Goal: Task Accomplishment & Management: Manage account settings

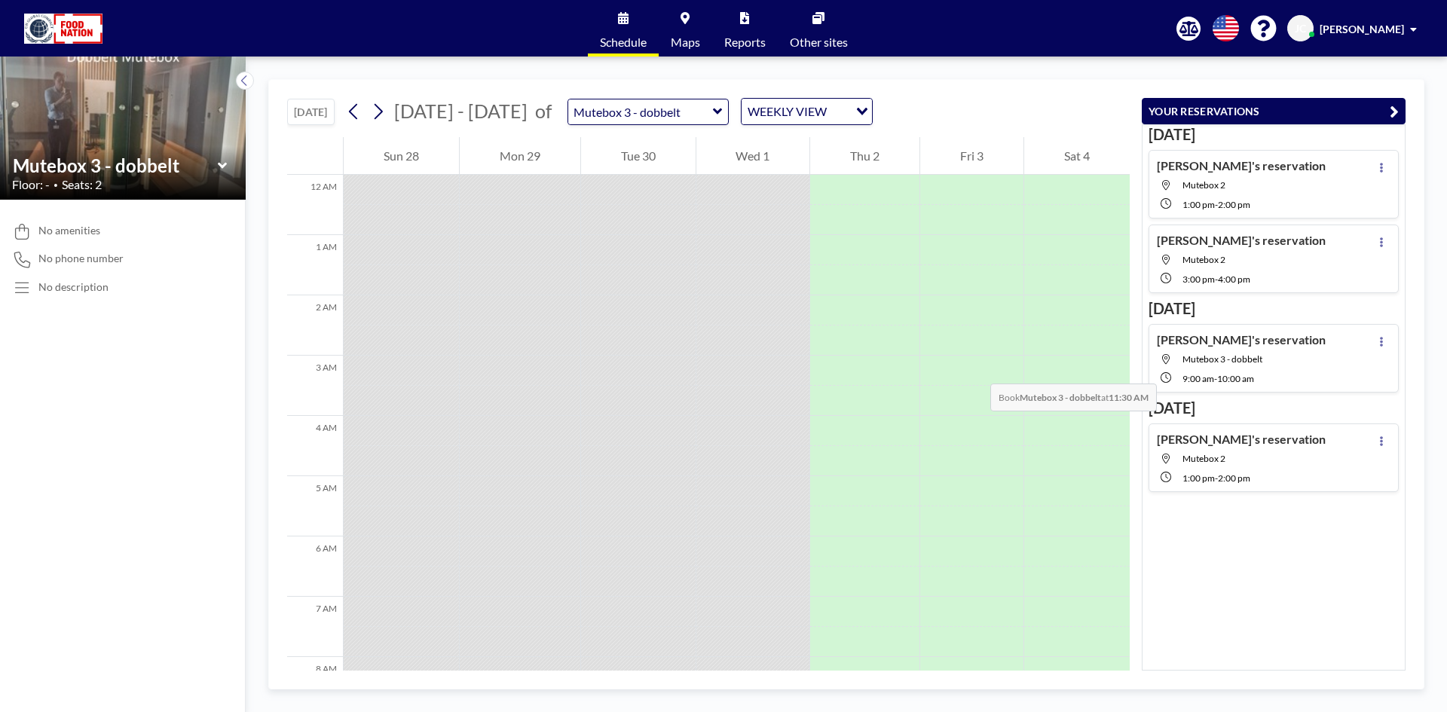
scroll to position [528, 0]
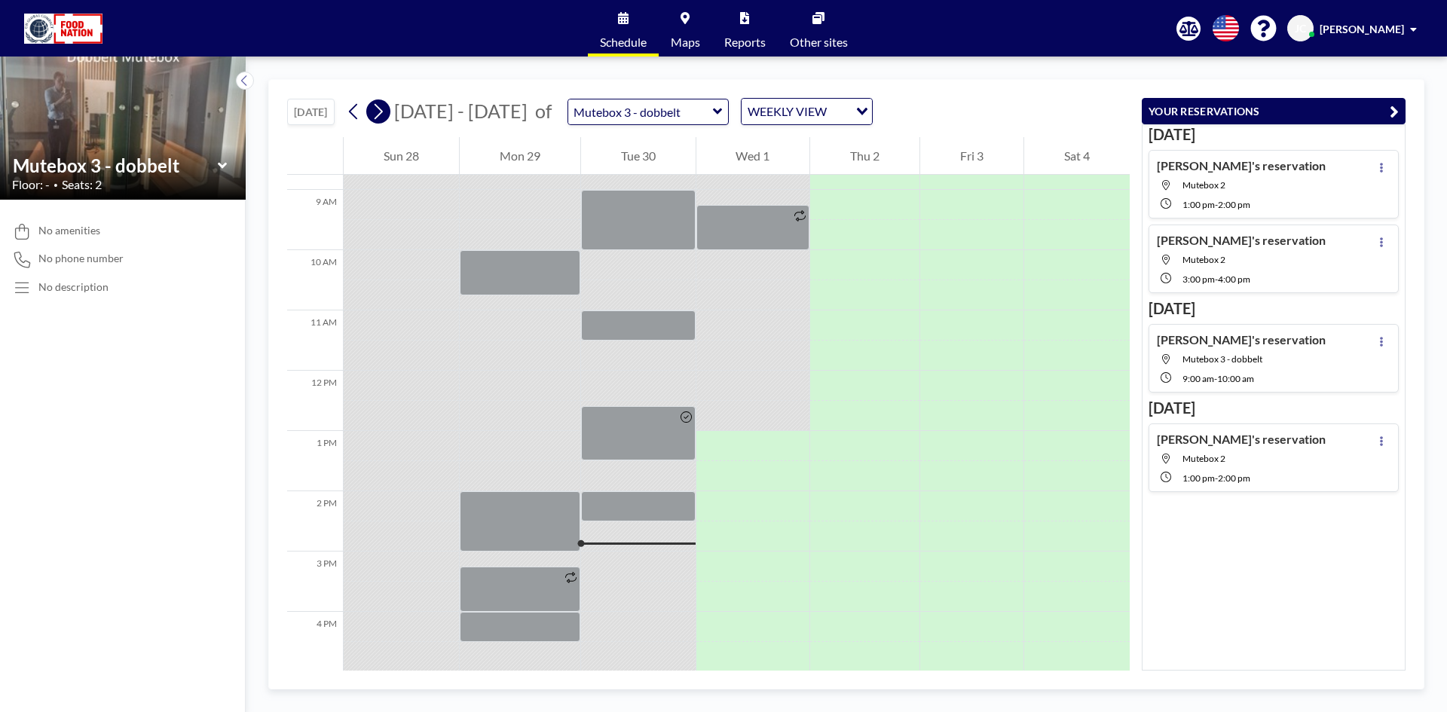
click at [381, 108] on icon at bounding box center [379, 112] width 8 height 16
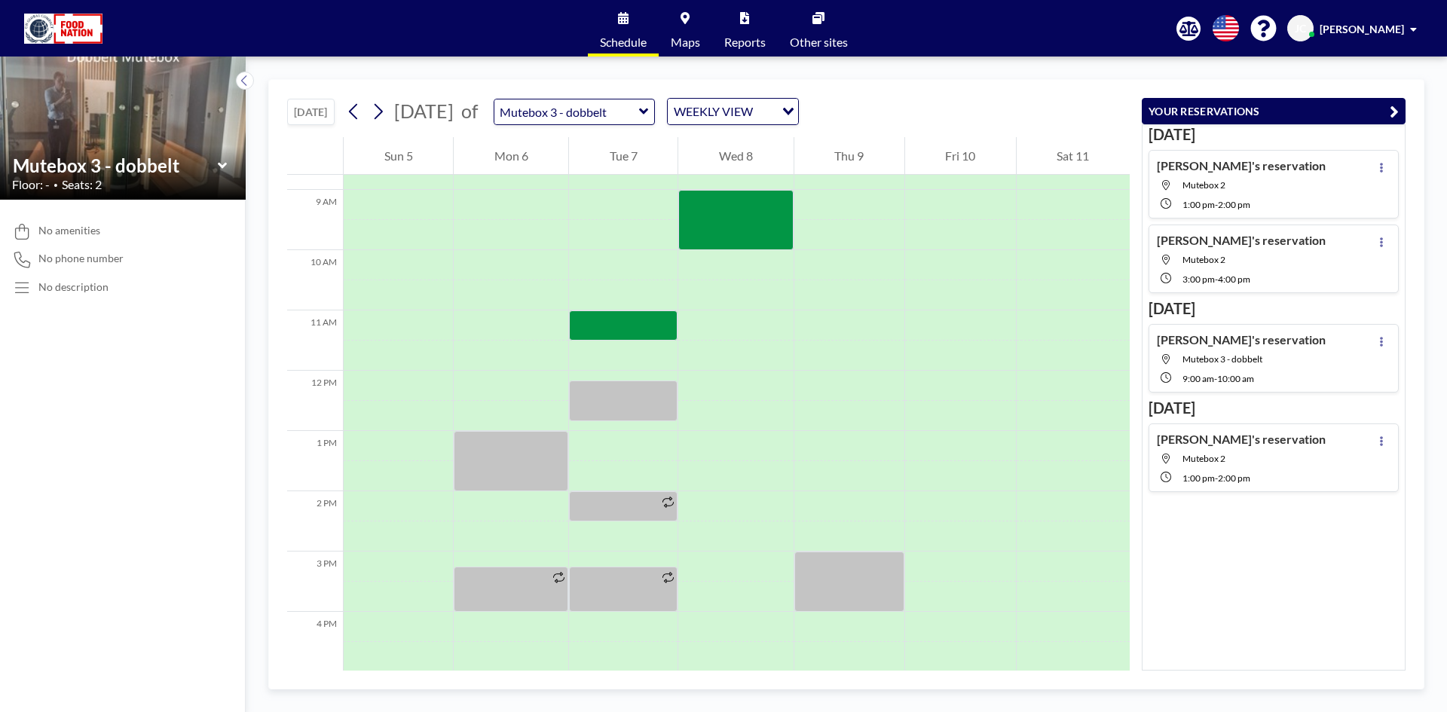
click at [220, 167] on icon at bounding box center [221, 165] width 9 height 6
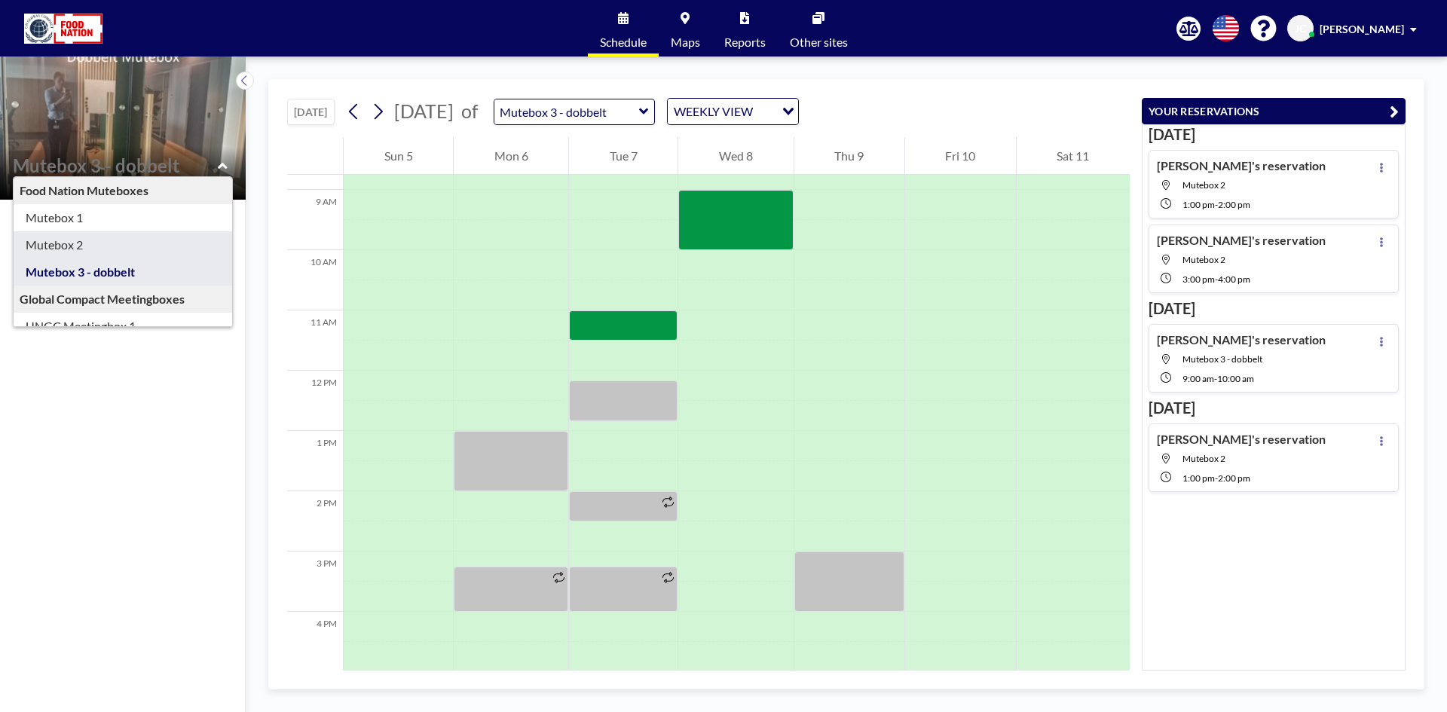
type input "Mutebox 2"
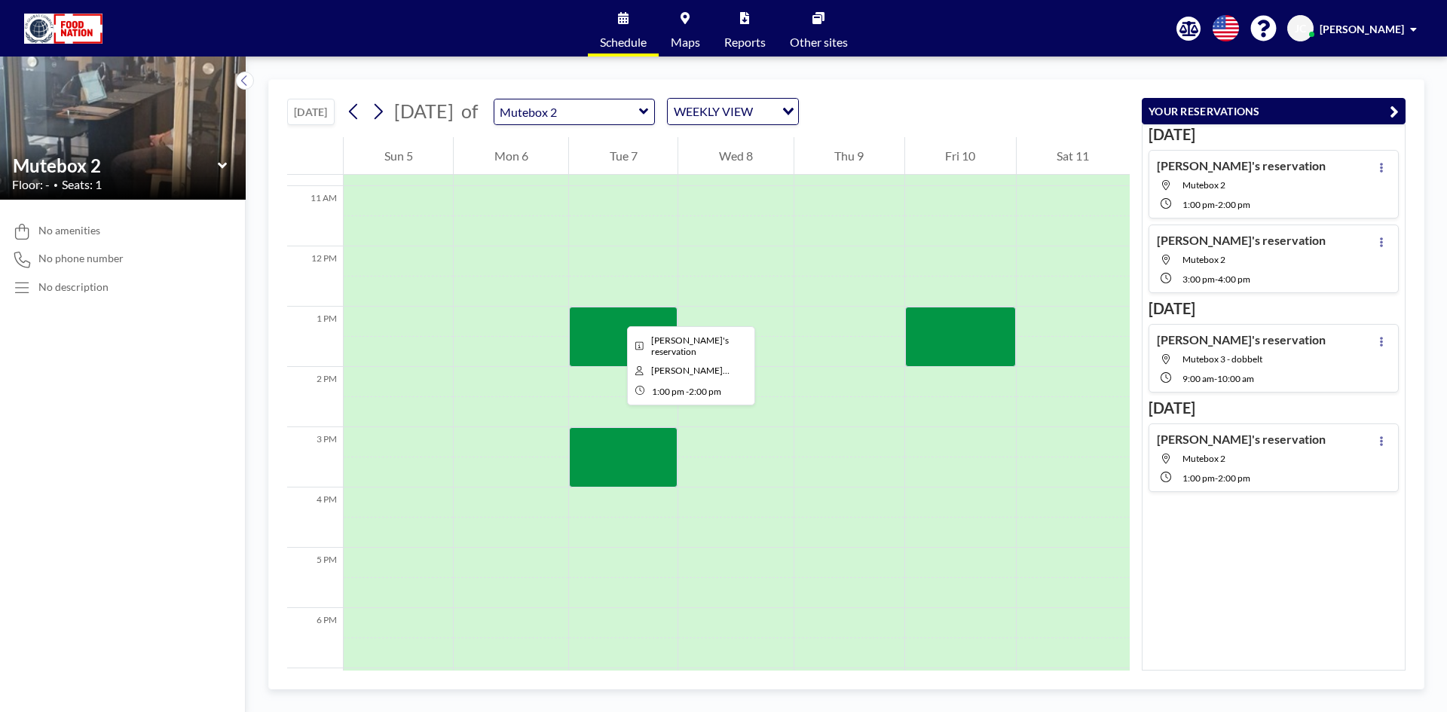
scroll to position [678, 0]
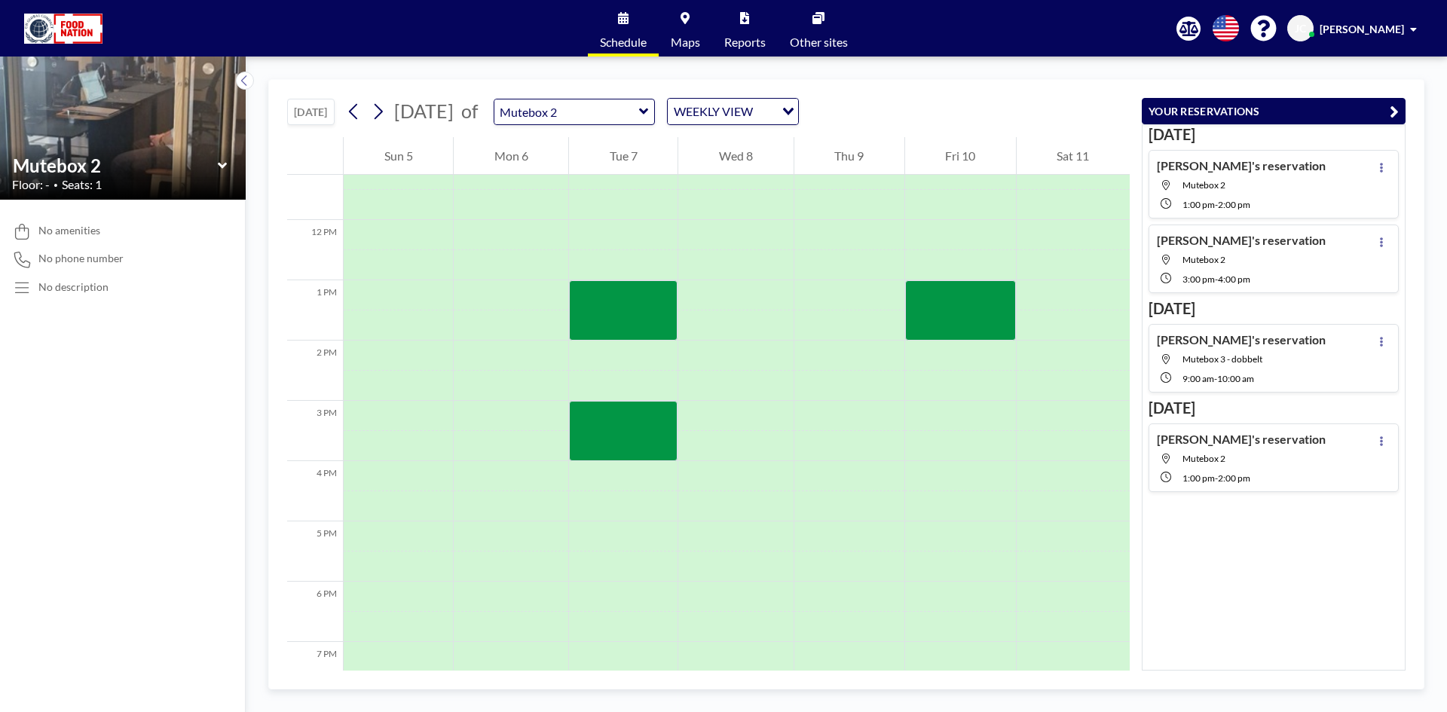
click at [223, 165] on icon at bounding box center [221, 165] width 9 height 6
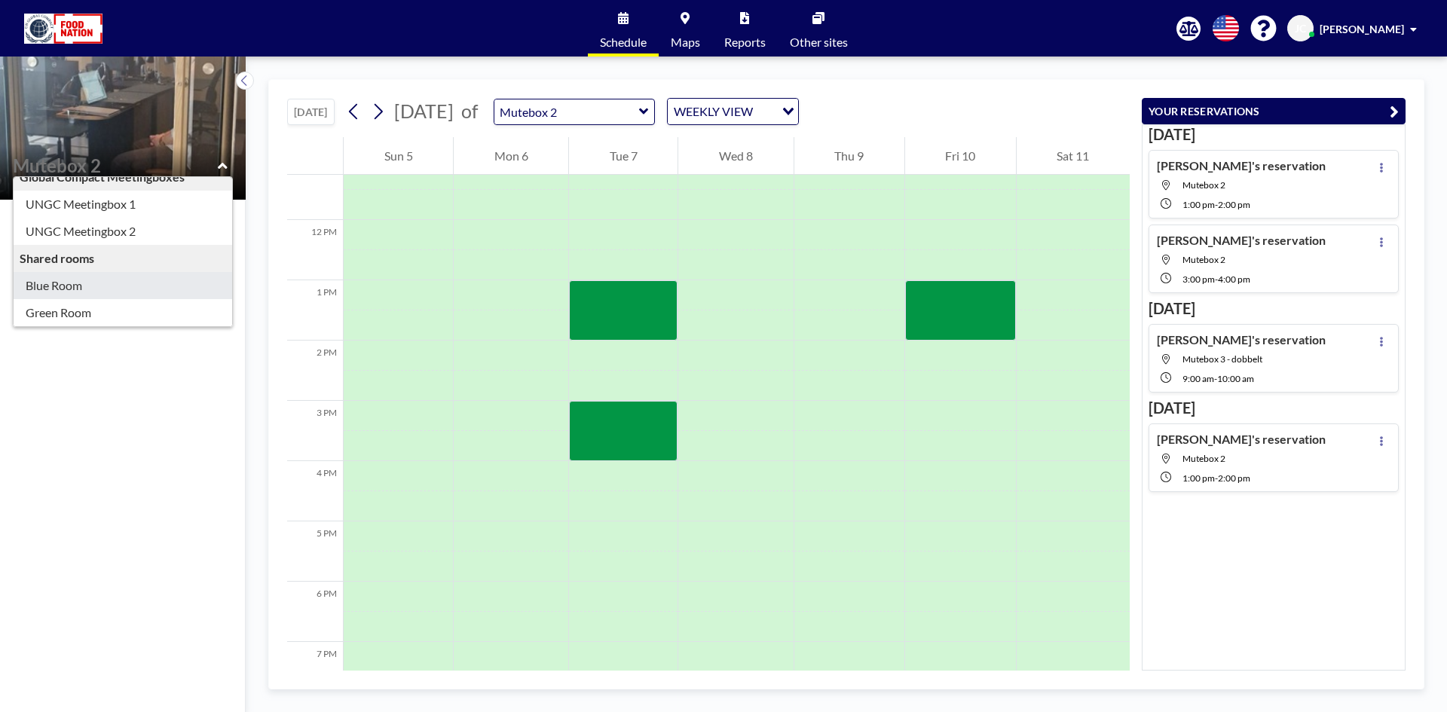
scroll to position [130, 0]
type input "Green Room"
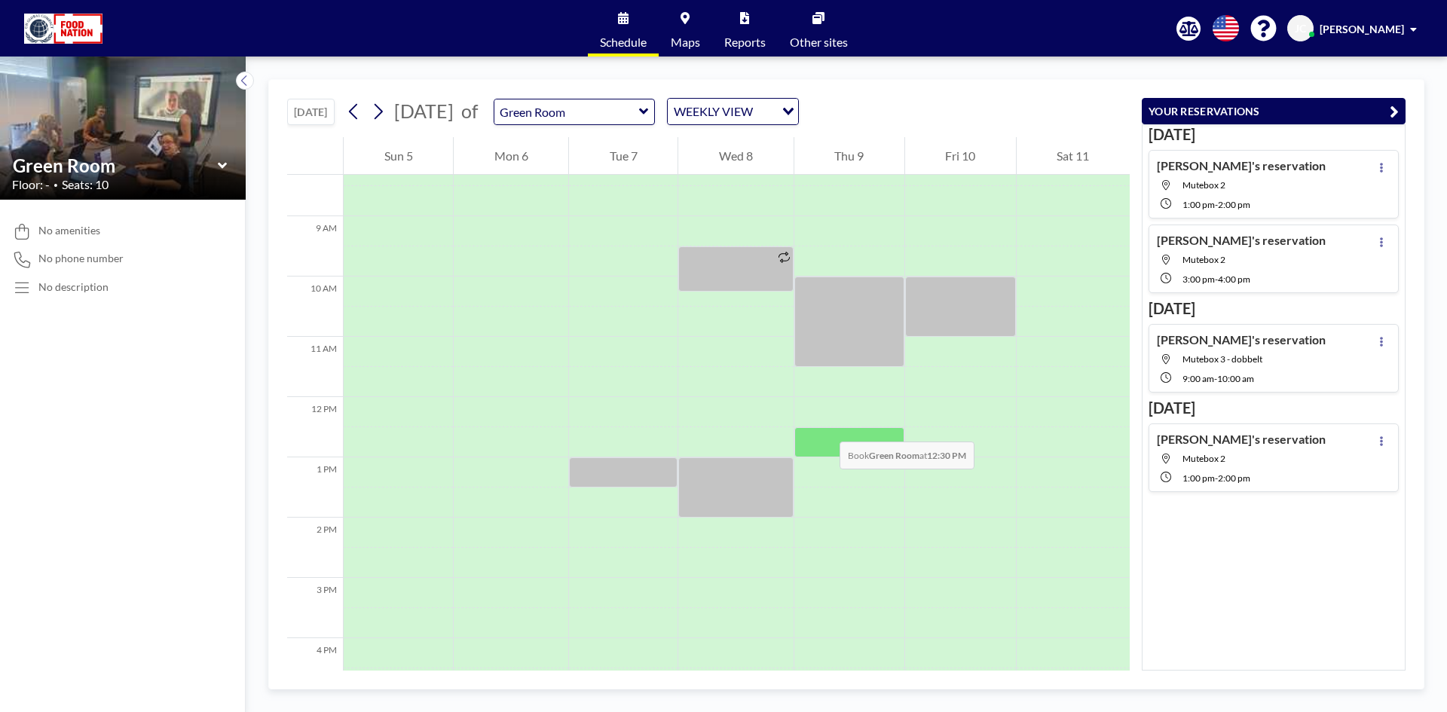
scroll to position [528, 0]
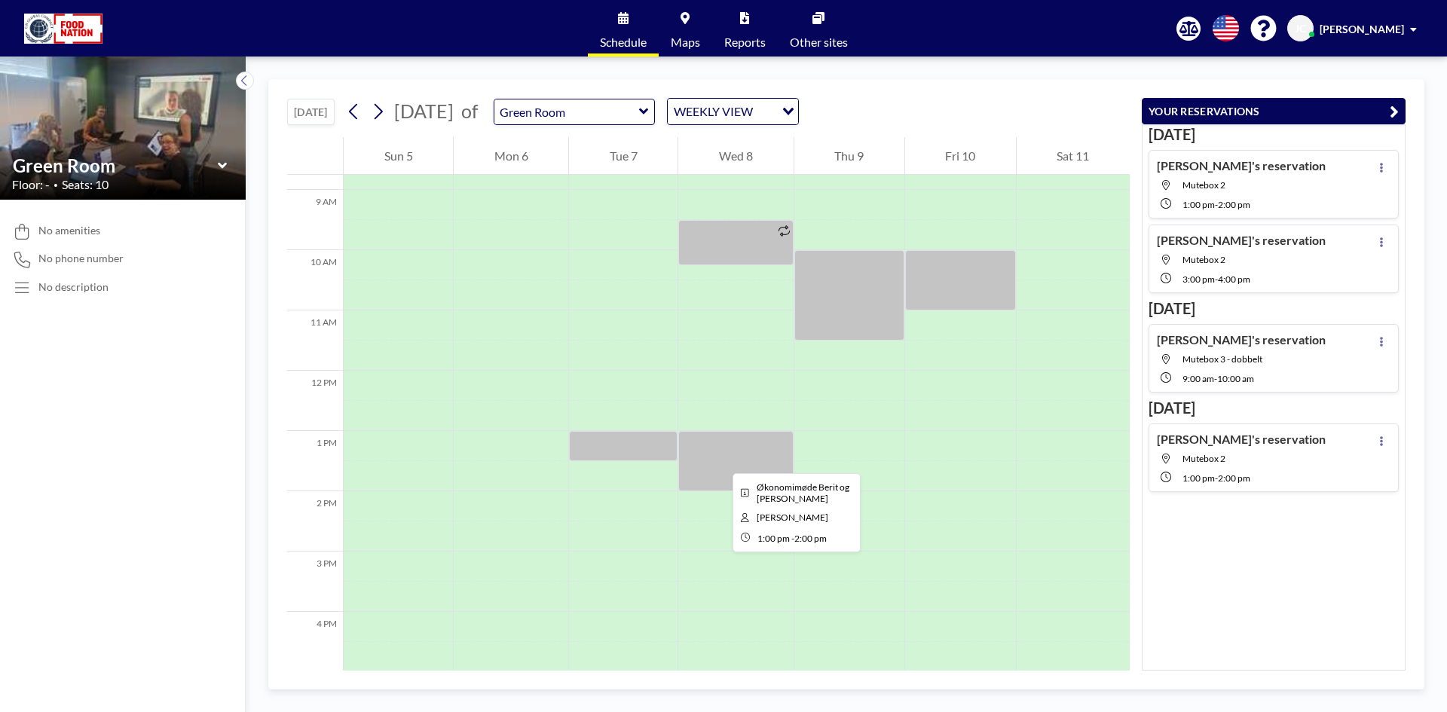
click at [721, 460] on div at bounding box center [735, 461] width 115 height 60
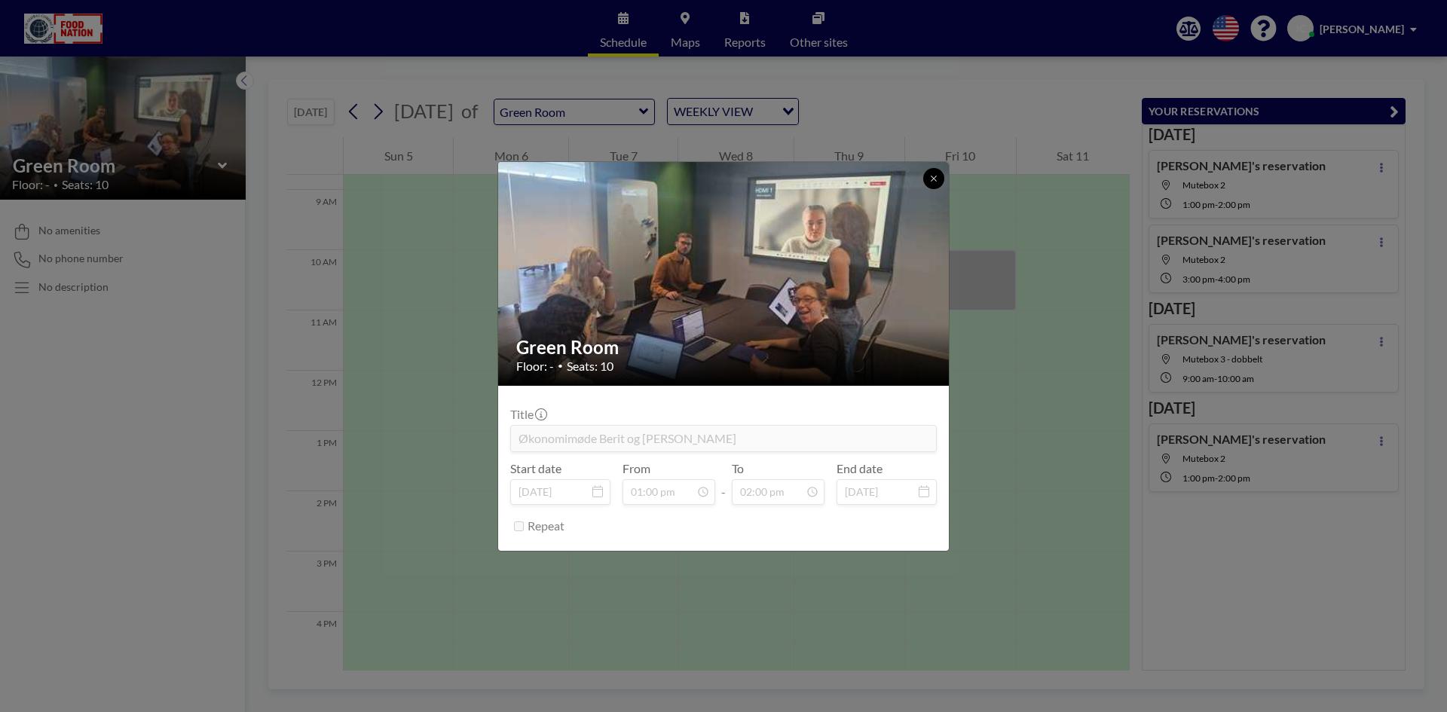
click at [931, 176] on icon at bounding box center [933, 178] width 9 height 9
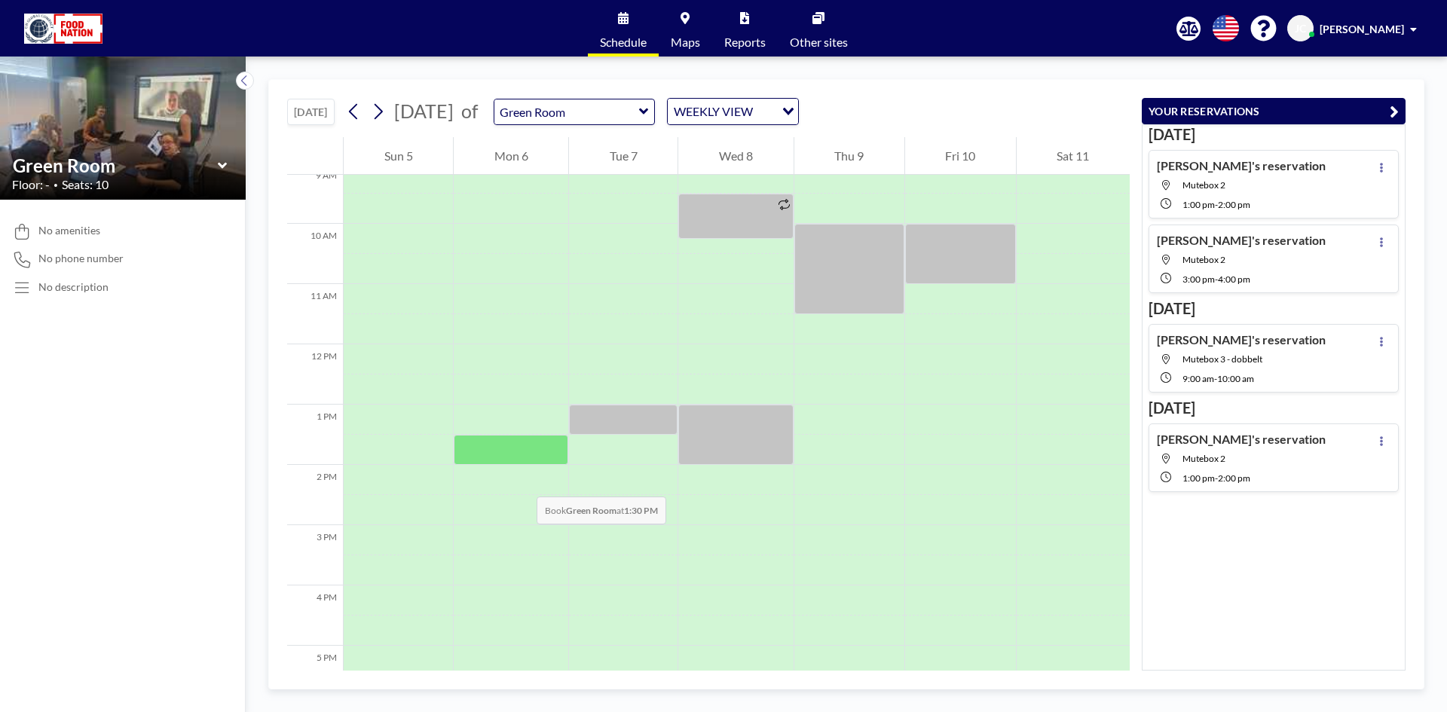
scroll to position [528, 0]
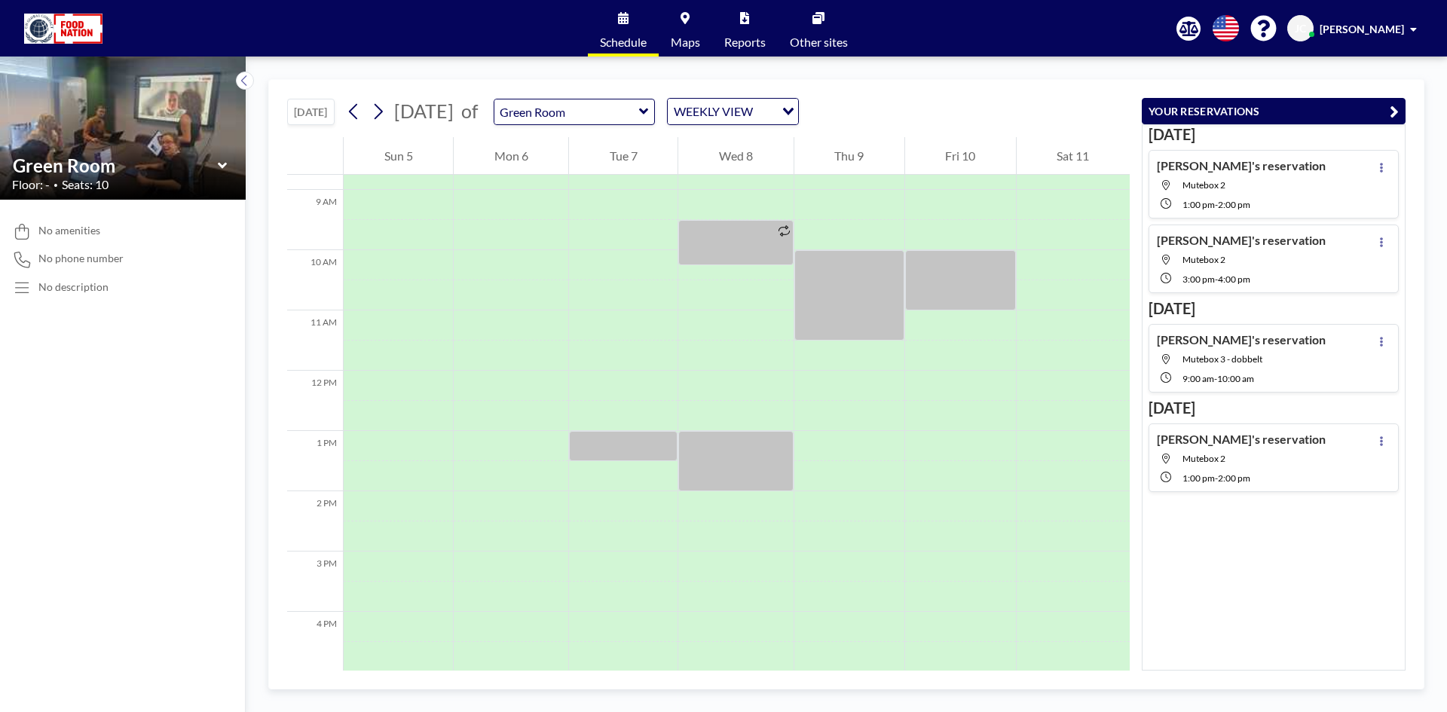
click at [220, 167] on icon at bounding box center [223, 165] width 10 height 15
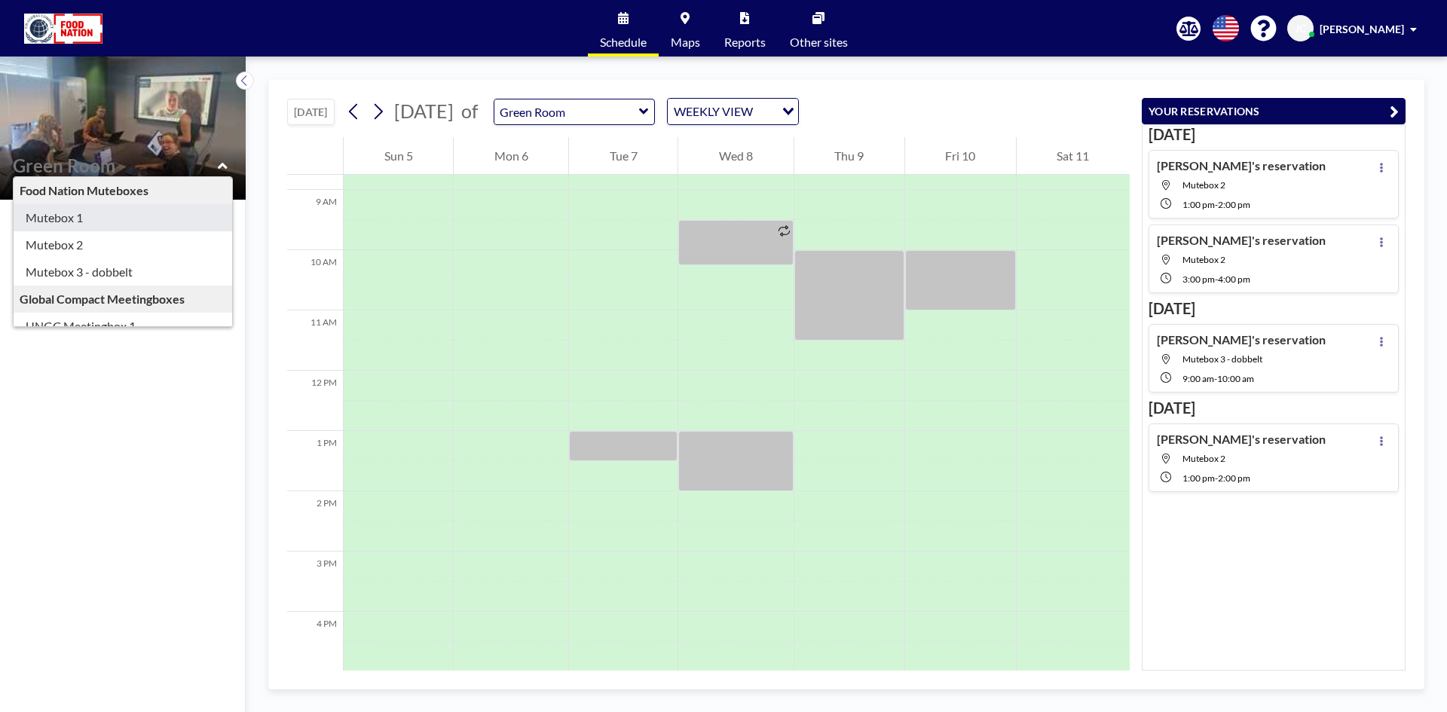
type input "Mutebox 1"
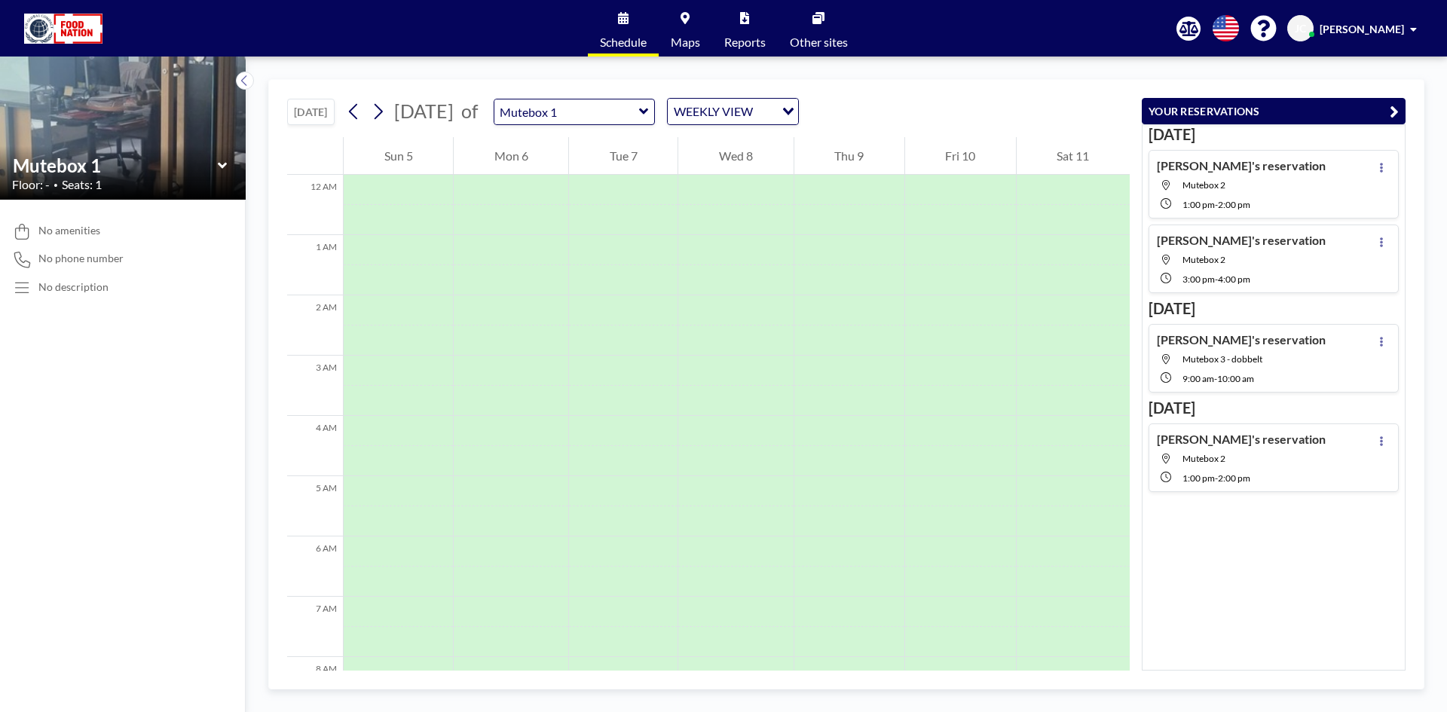
click at [221, 164] on icon at bounding box center [223, 165] width 10 height 15
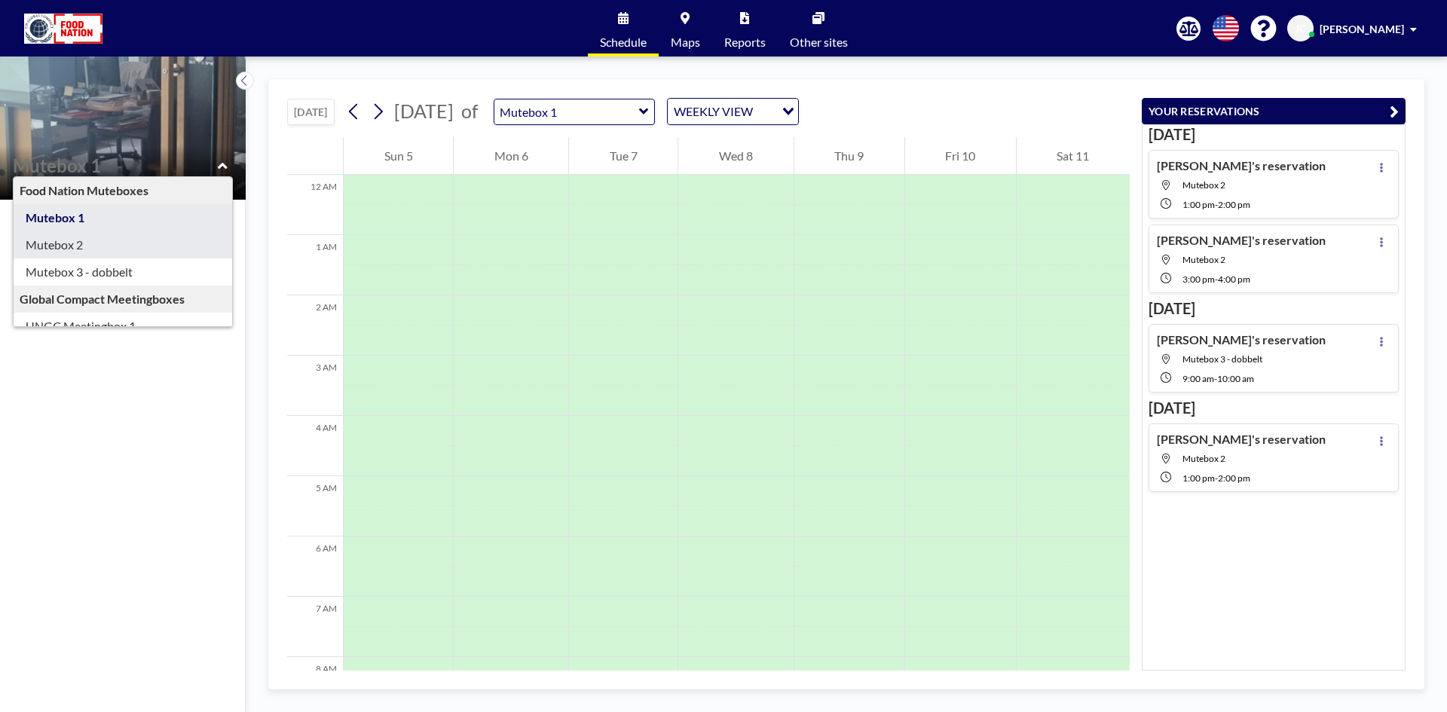
type input "Mutebox 2"
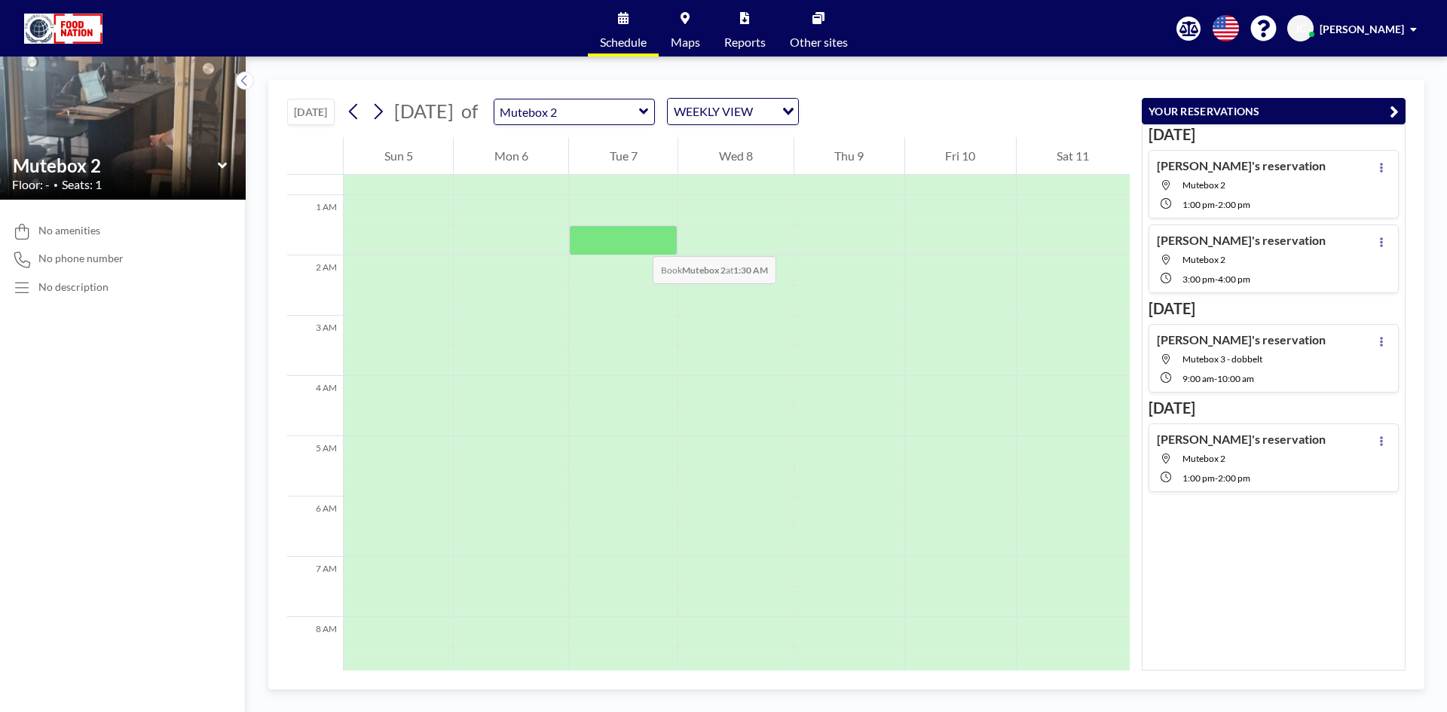
scroll to position [0, 0]
click at [359, 115] on icon at bounding box center [354, 111] width 14 height 23
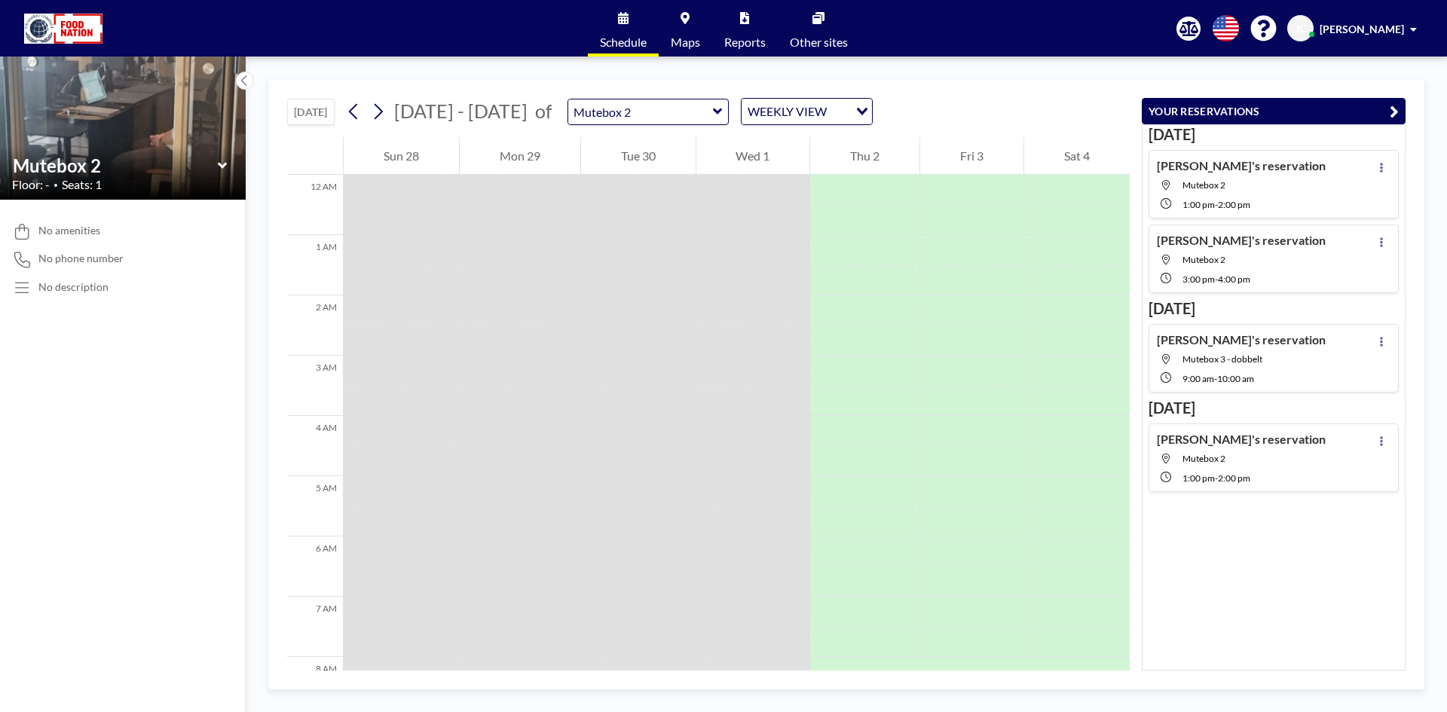
click at [767, 452] on div at bounding box center [754, 461] width 114 height 30
click at [946, 417] on div at bounding box center [971, 431] width 103 height 30
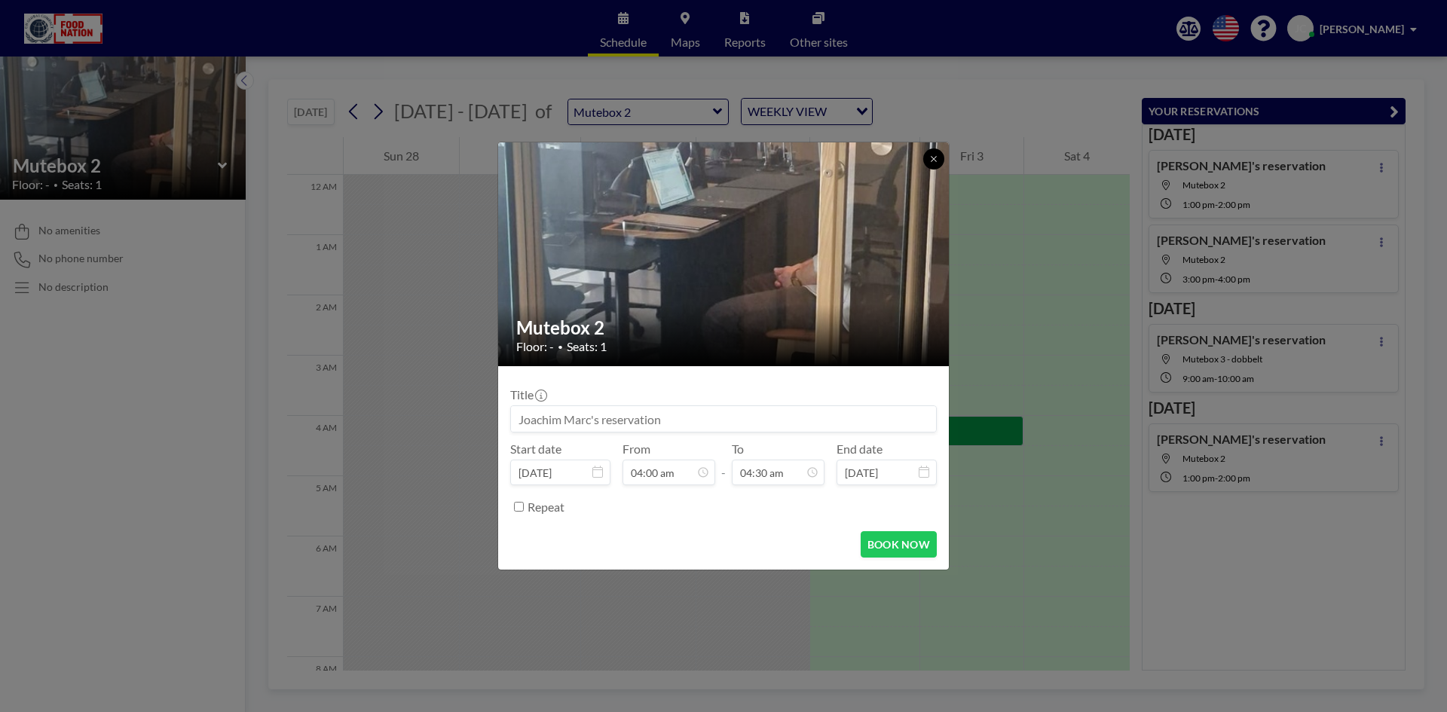
click at [932, 164] on button at bounding box center [933, 159] width 21 height 21
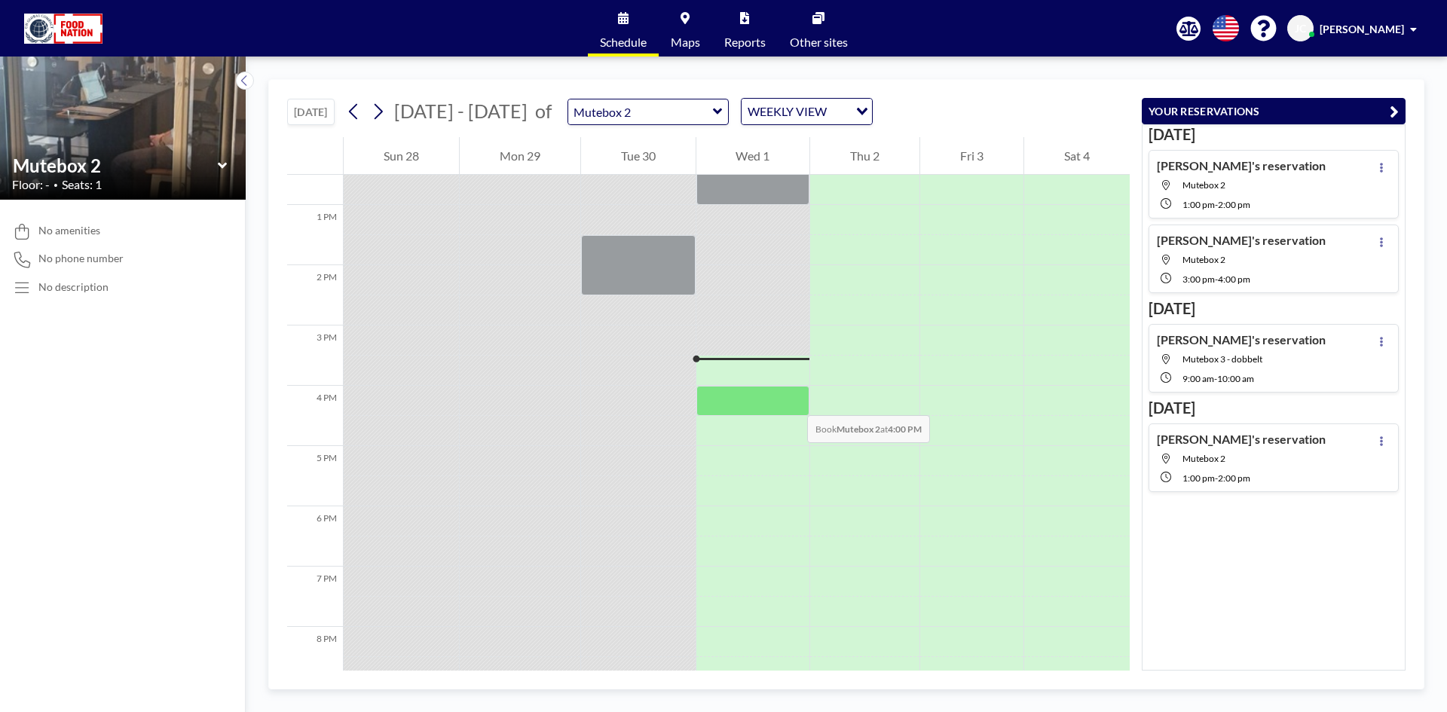
scroll to position [829, 0]
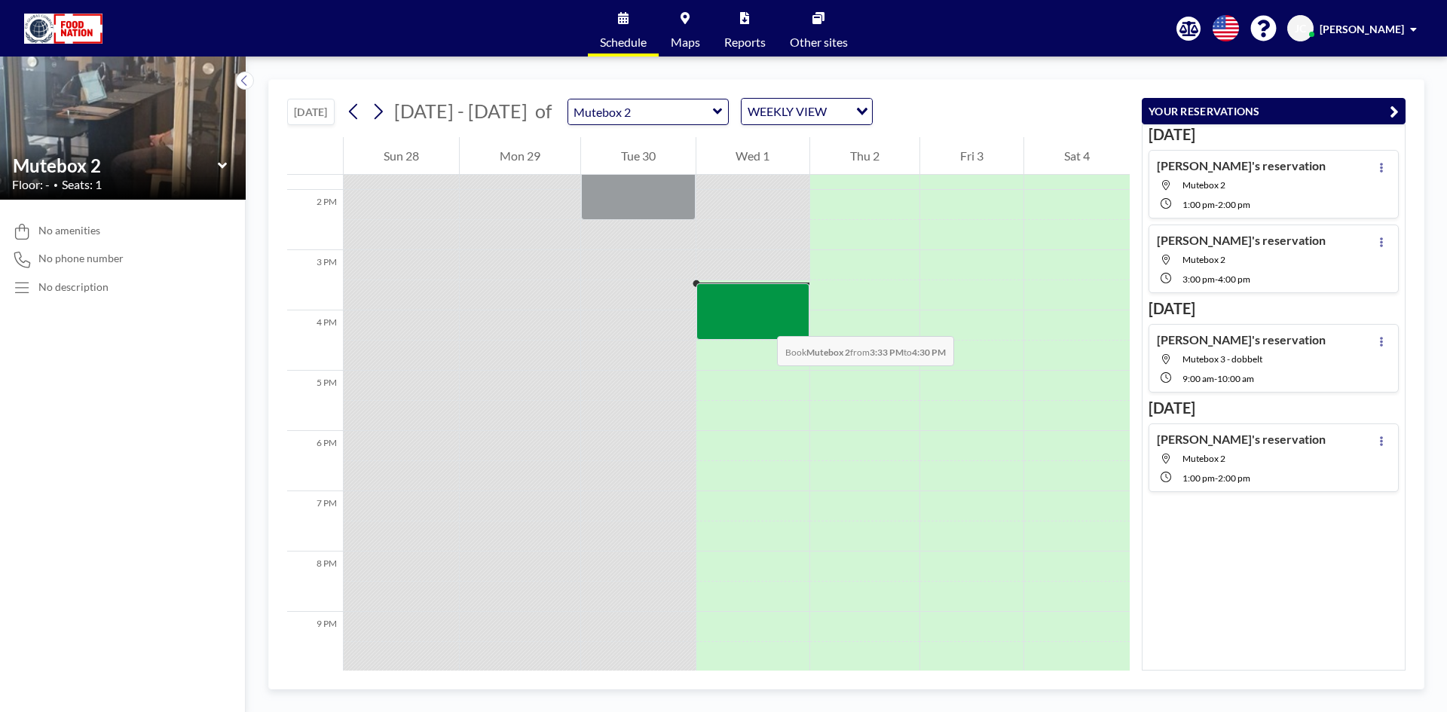
drag, startPoint x: 757, startPoint y: 299, endPoint x: 763, endPoint y: 322, distance: 23.4
click at [763, 322] on div at bounding box center [754, 311] width 114 height 57
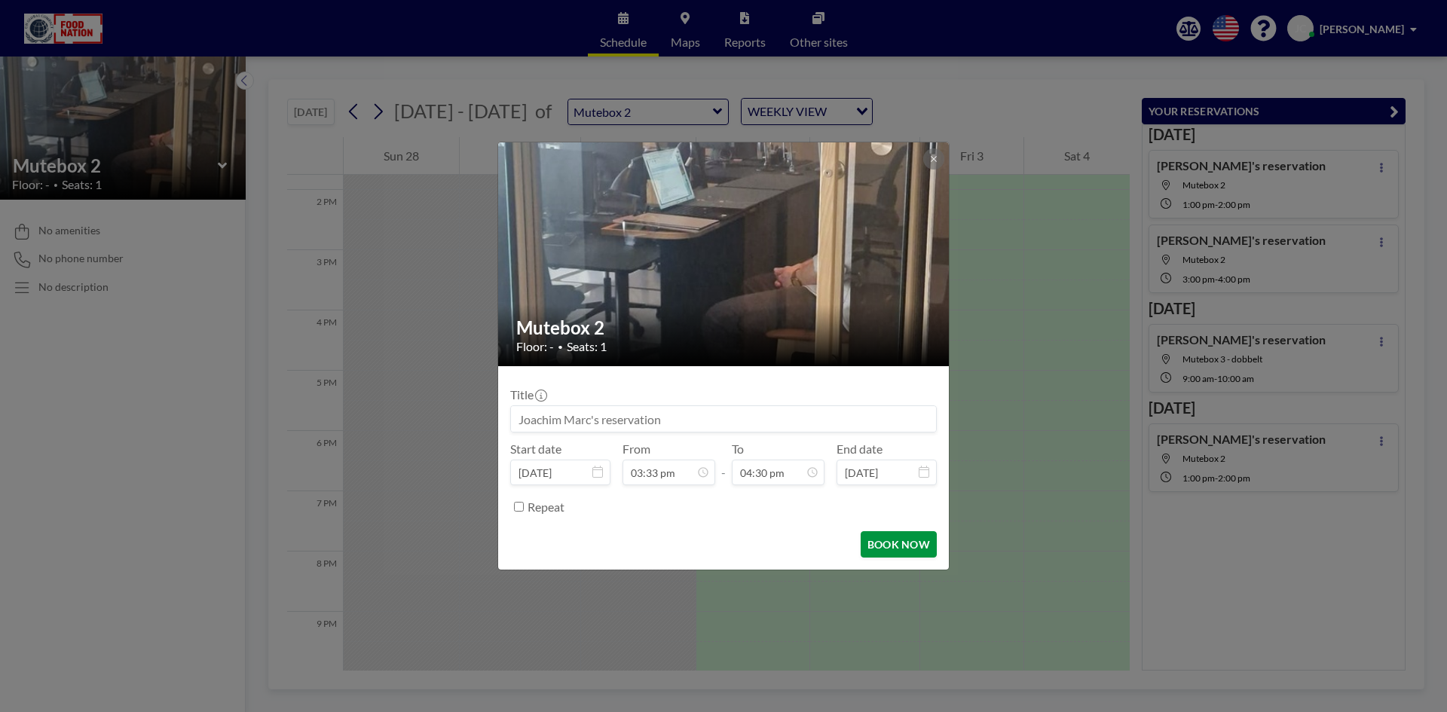
click at [917, 543] on button "BOOK NOW" at bounding box center [899, 544] width 76 height 26
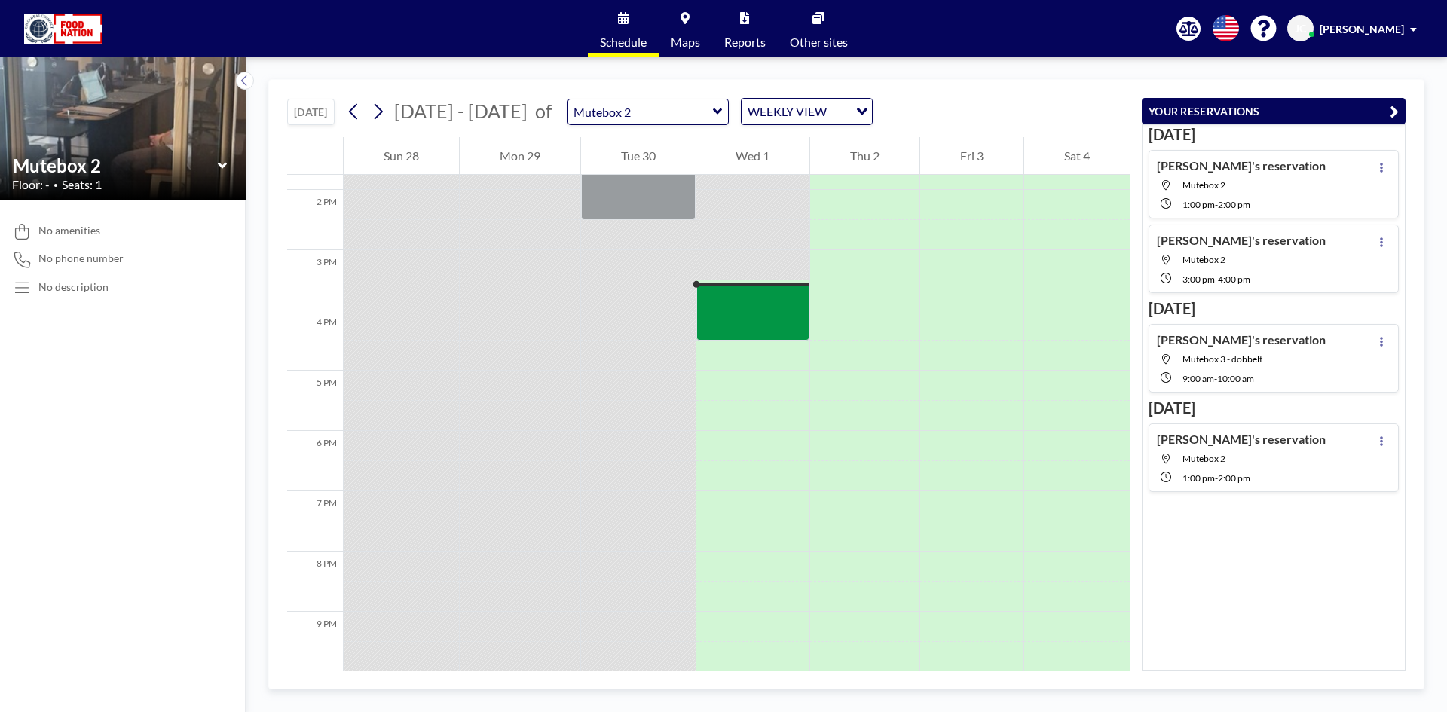
click at [220, 163] on icon at bounding box center [223, 165] width 10 height 15
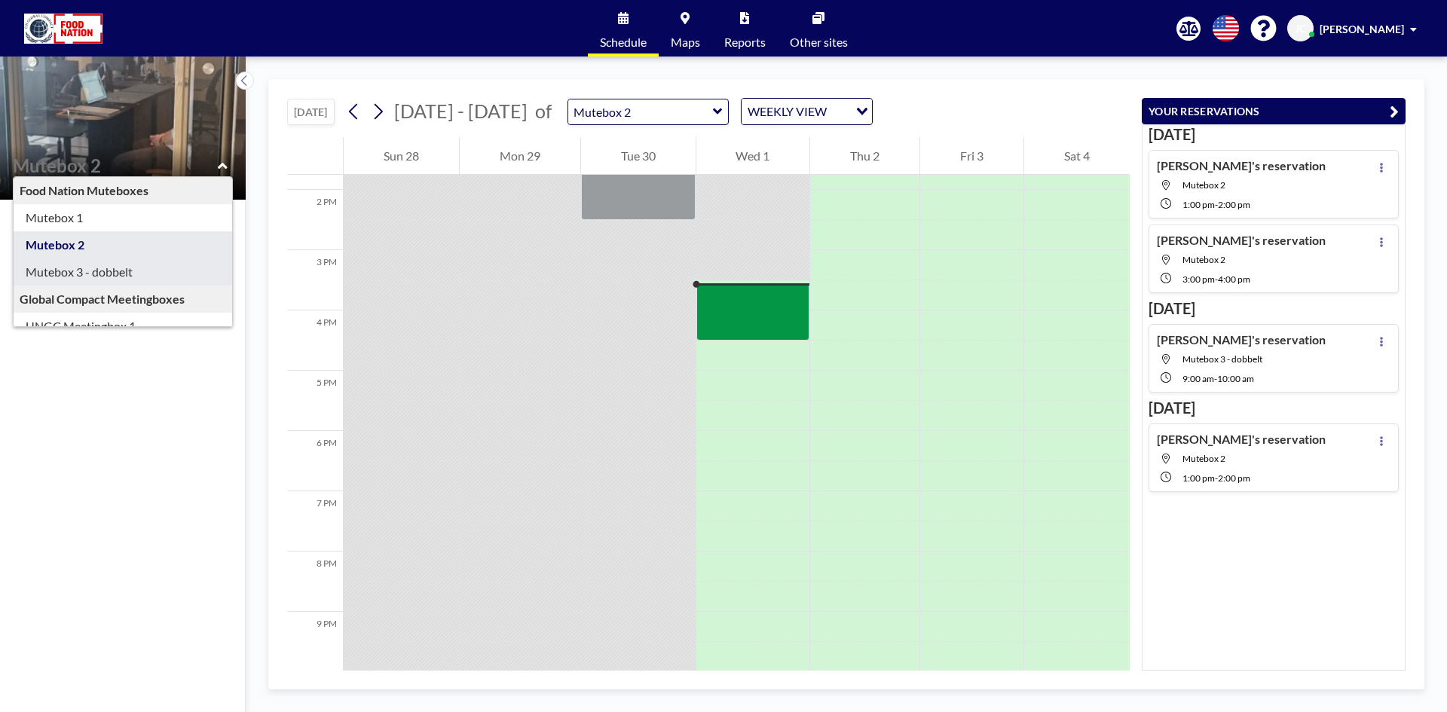
type input "Mutebox 3 - dobbelt"
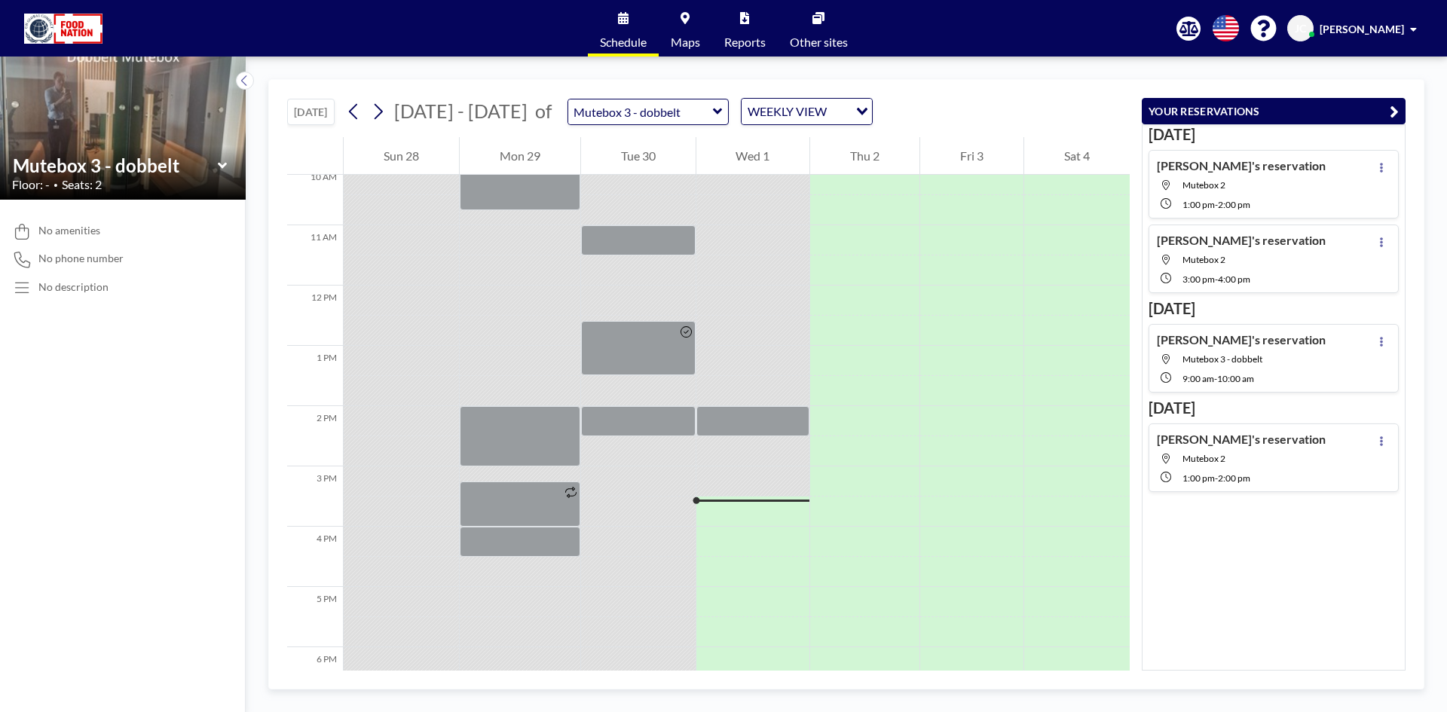
scroll to position [678, 0]
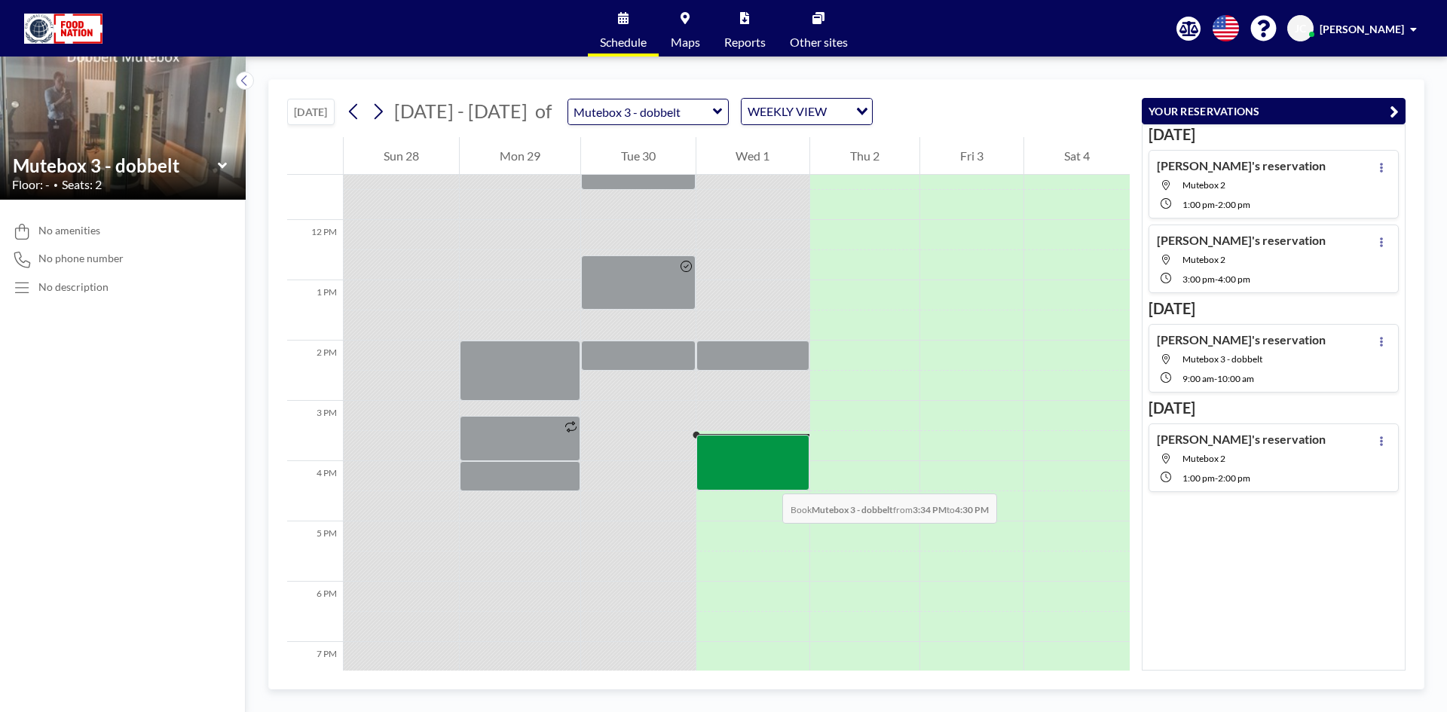
drag, startPoint x: 757, startPoint y: 444, endPoint x: 767, endPoint y: 479, distance: 36.2
click at [767, 479] on div at bounding box center [754, 462] width 114 height 55
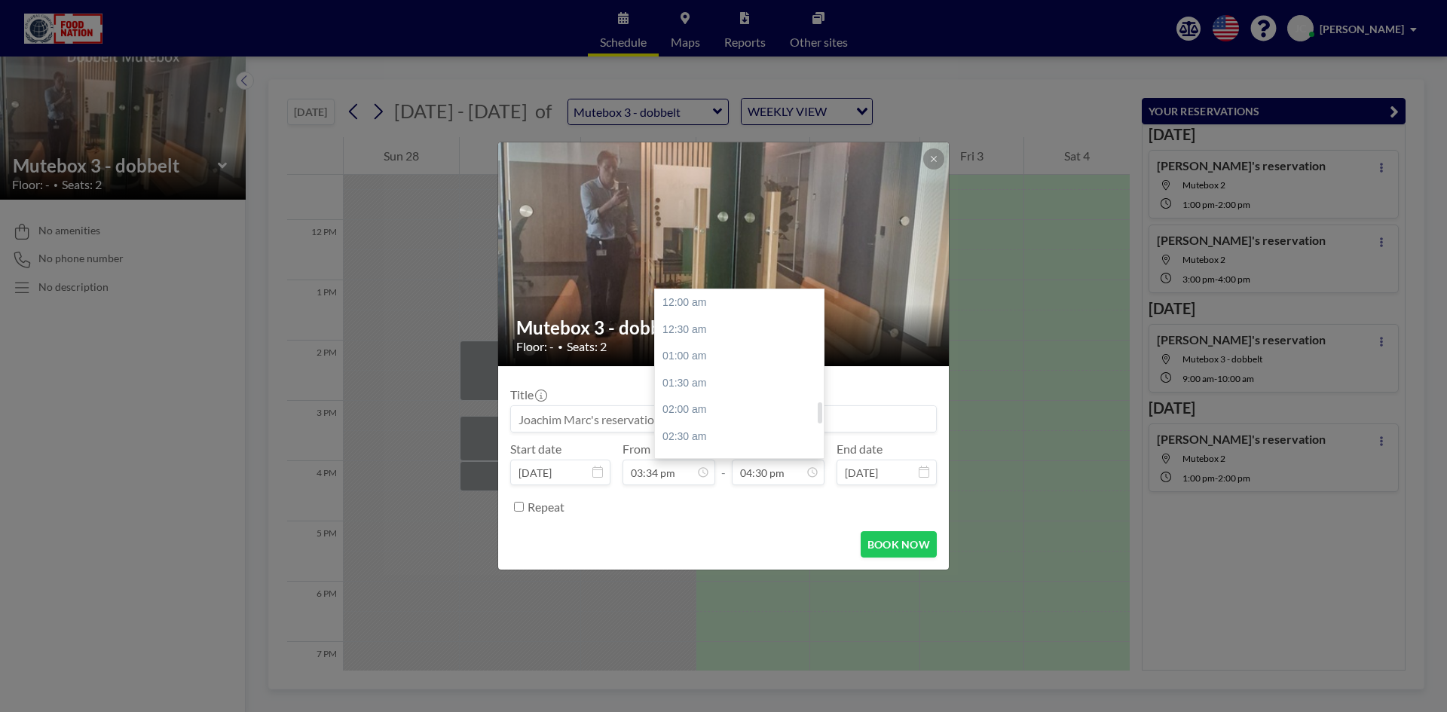
scroll to position [886, 0]
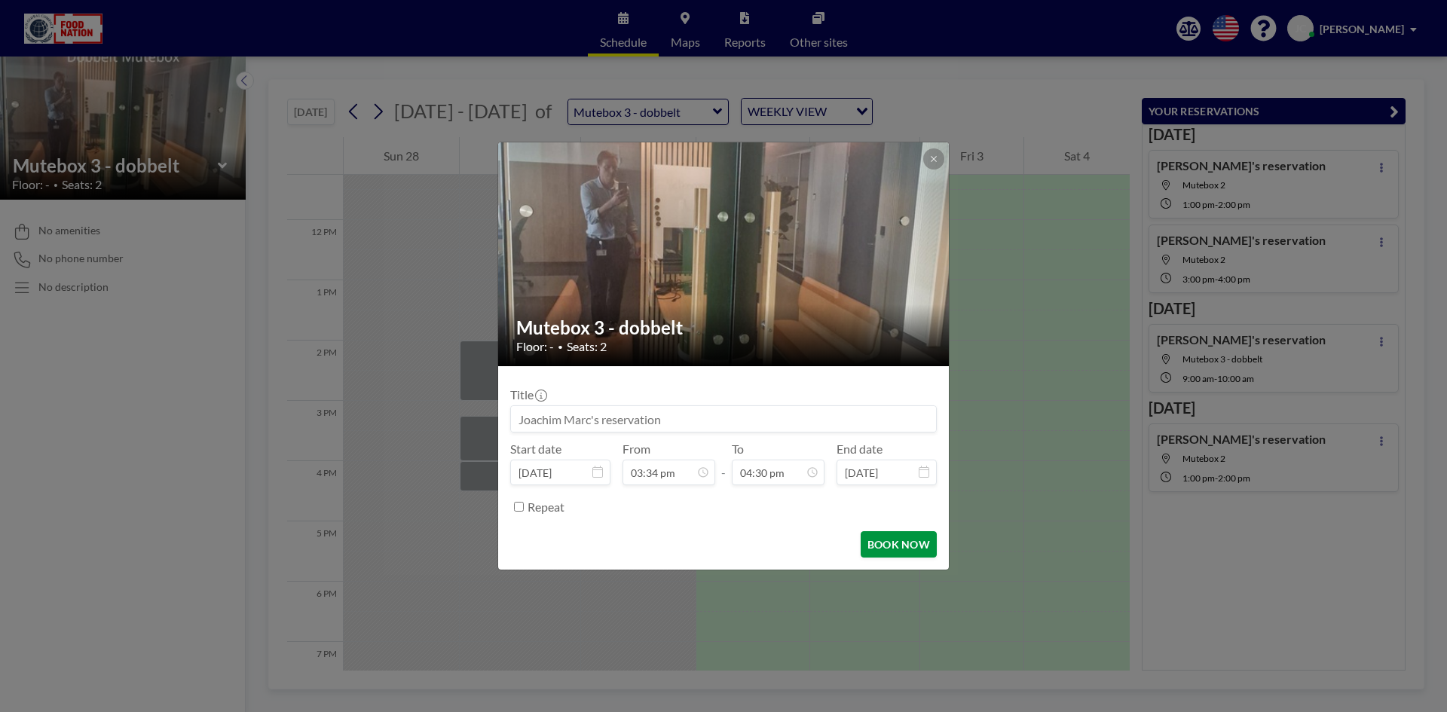
click at [902, 540] on button "BOOK NOW" at bounding box center [899, 544] width 76 height 26
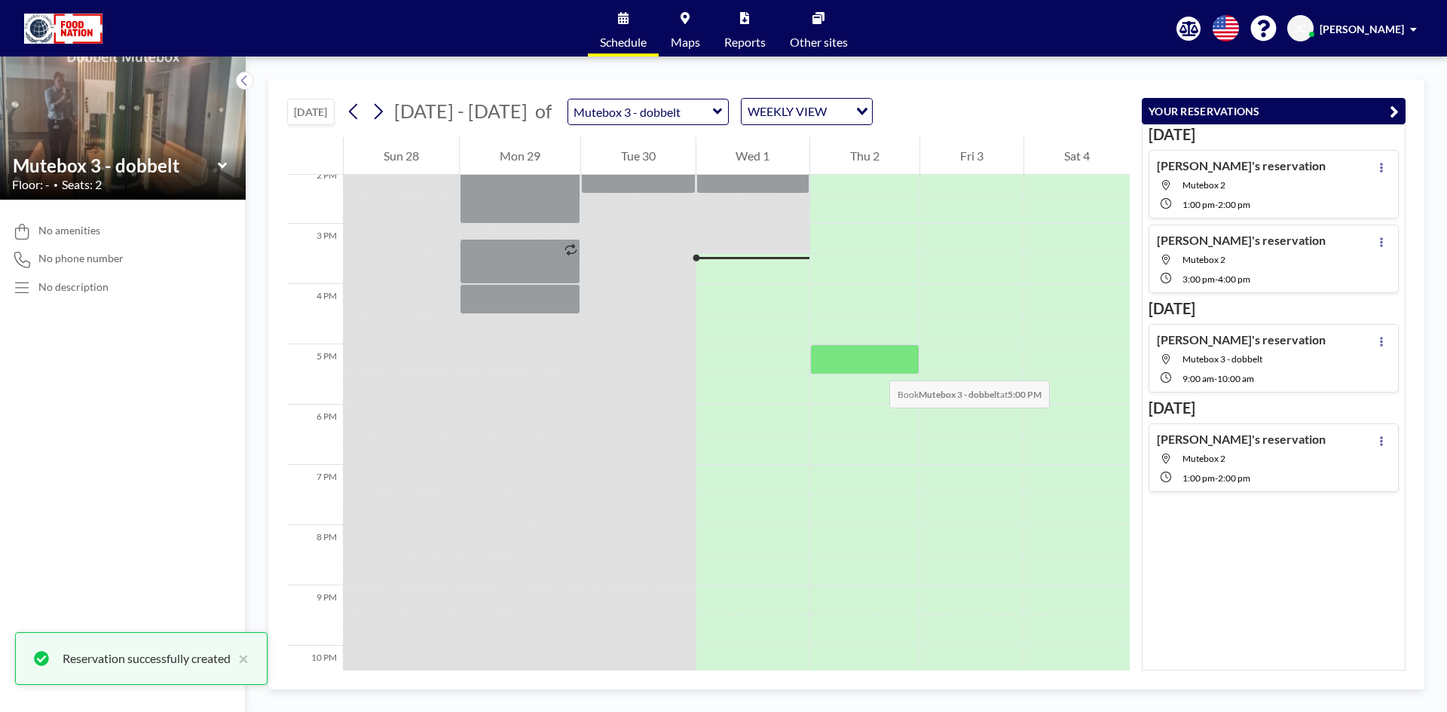
scroll to position [829, 0]
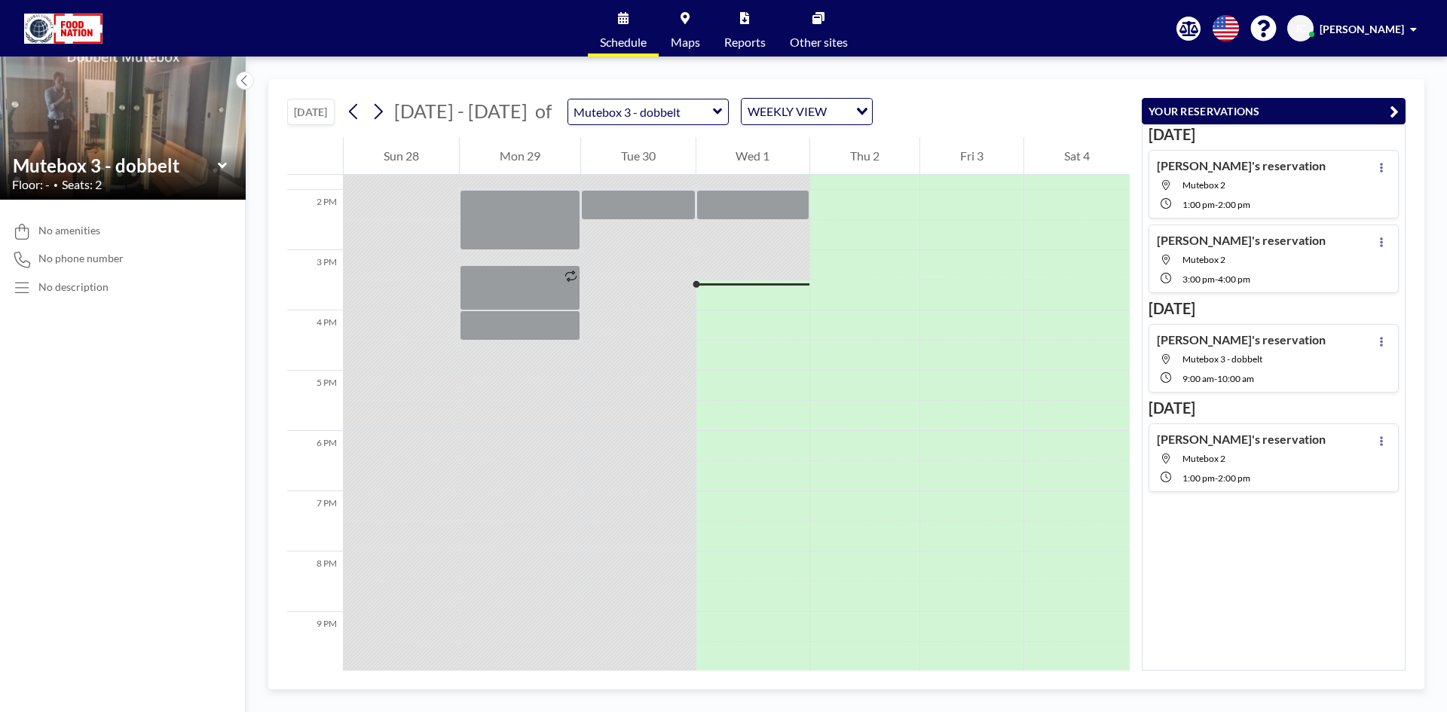
click at [1320, 112] on button "YOUR RESERVATIONS" at bounding box center [1274, 111] width 264 height 26
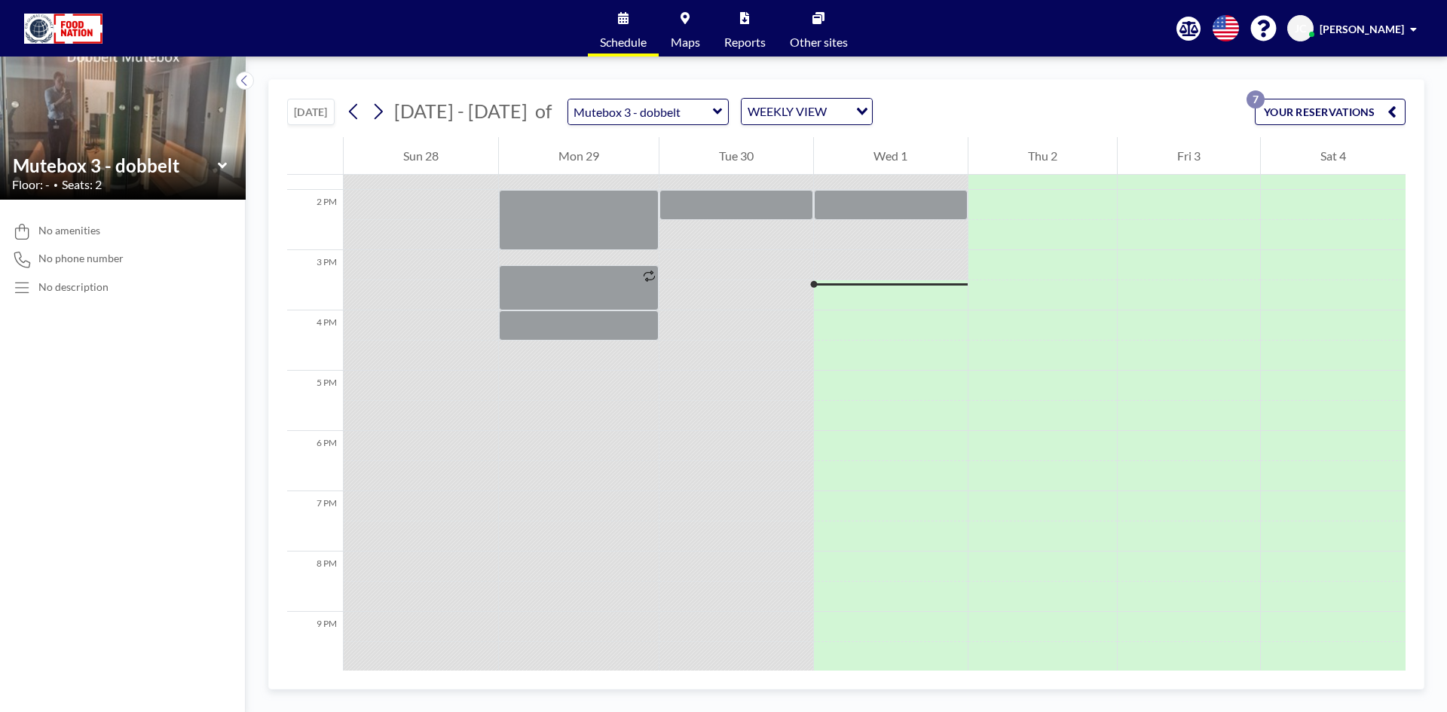
click at [1329, 112] on button "YOUR RESERVATIONS 7" at bounding box center [1330, 112] width 151 height 26
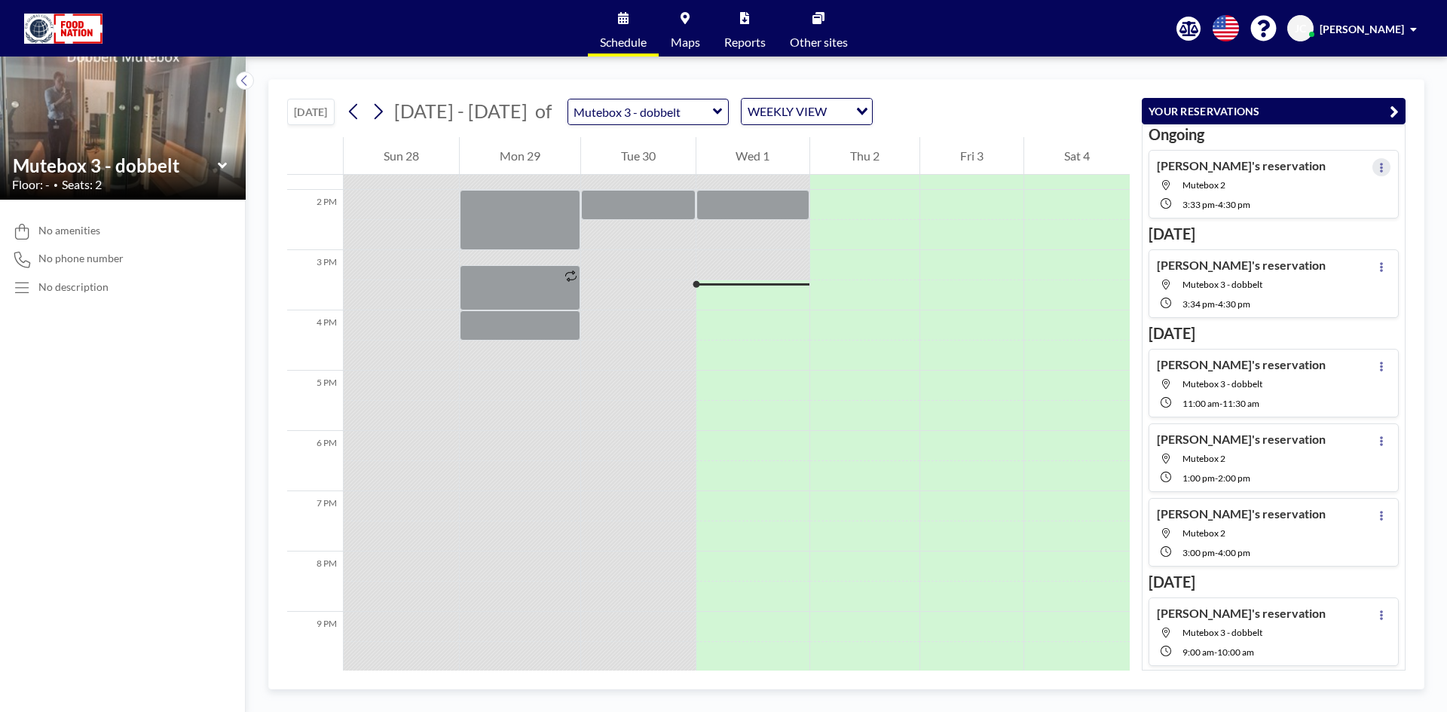
click at [1380, 168] on icon at bounding box center [1381, 168] width 3 height 10
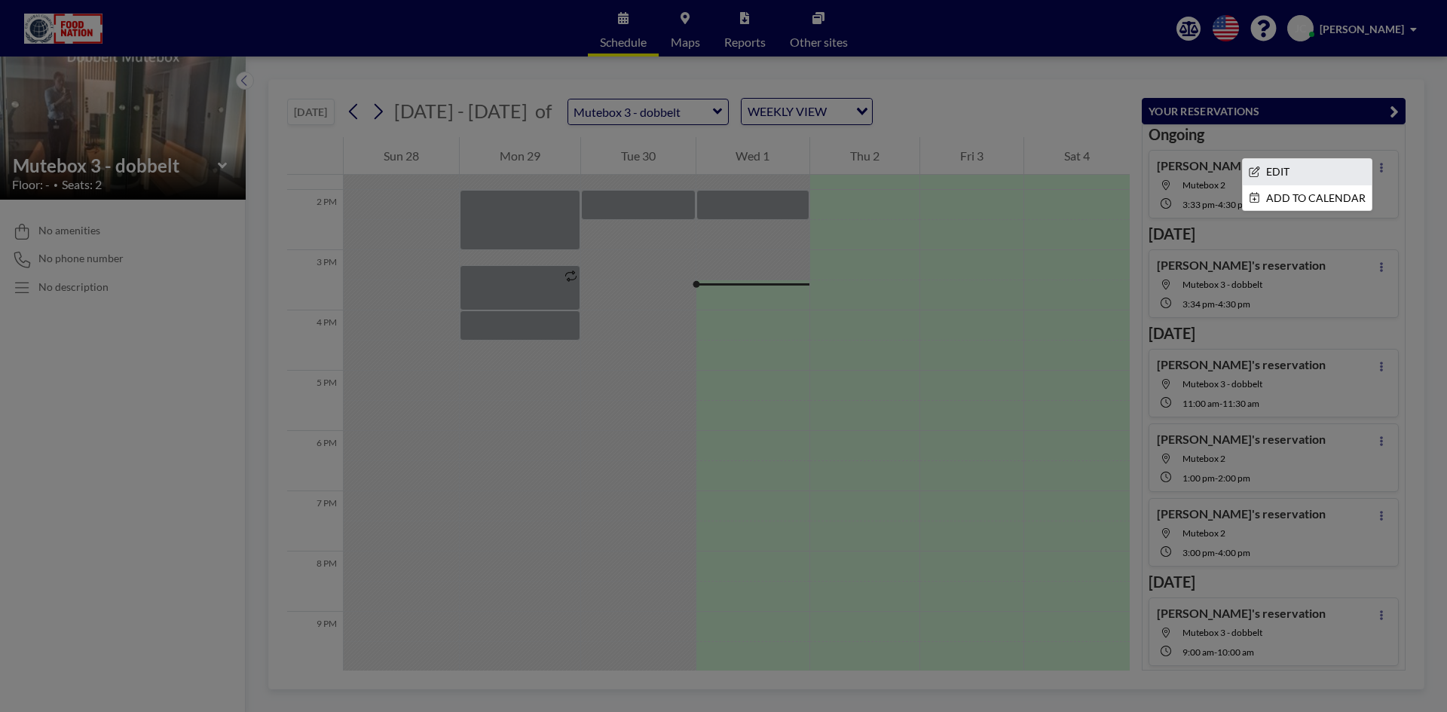
click at [1333, 173] on li "EDIT" at bounding box center [1307, 172] width 129 height 26
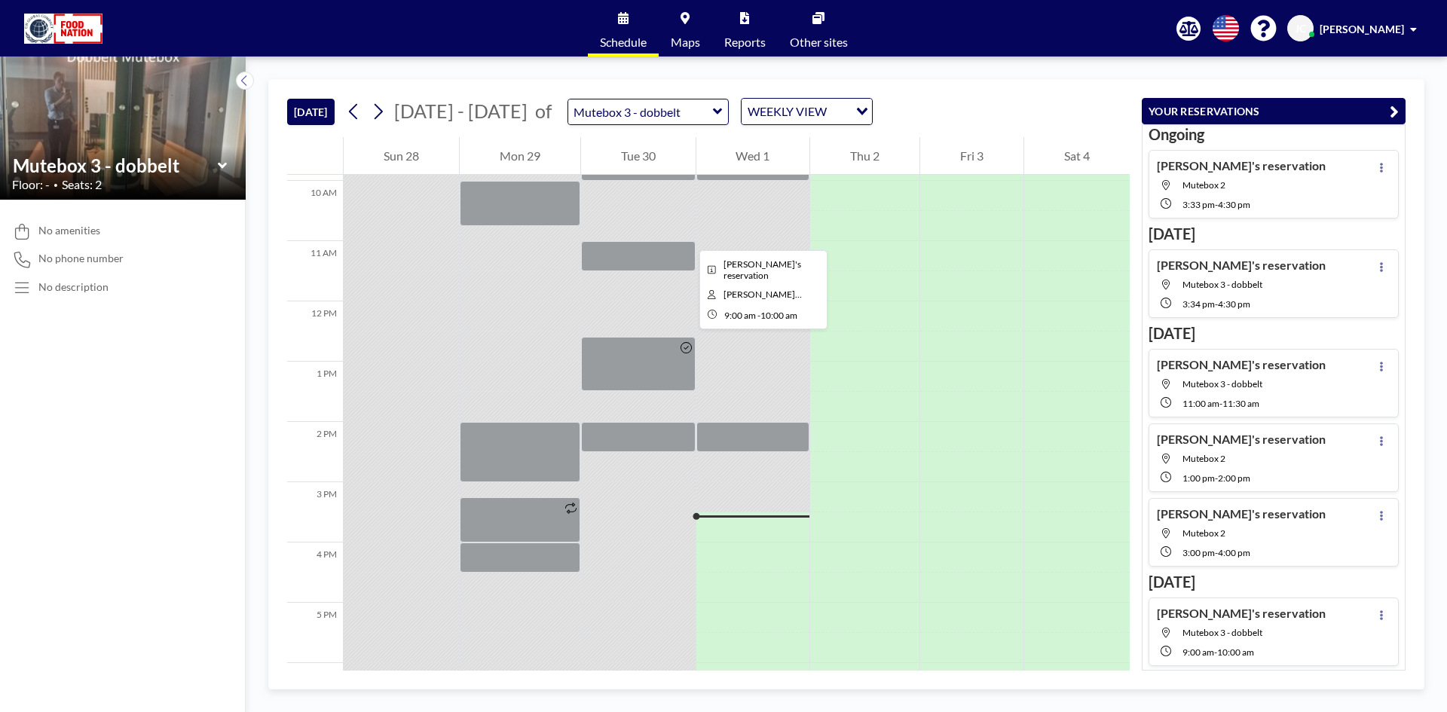
scroll to position [507, 0]
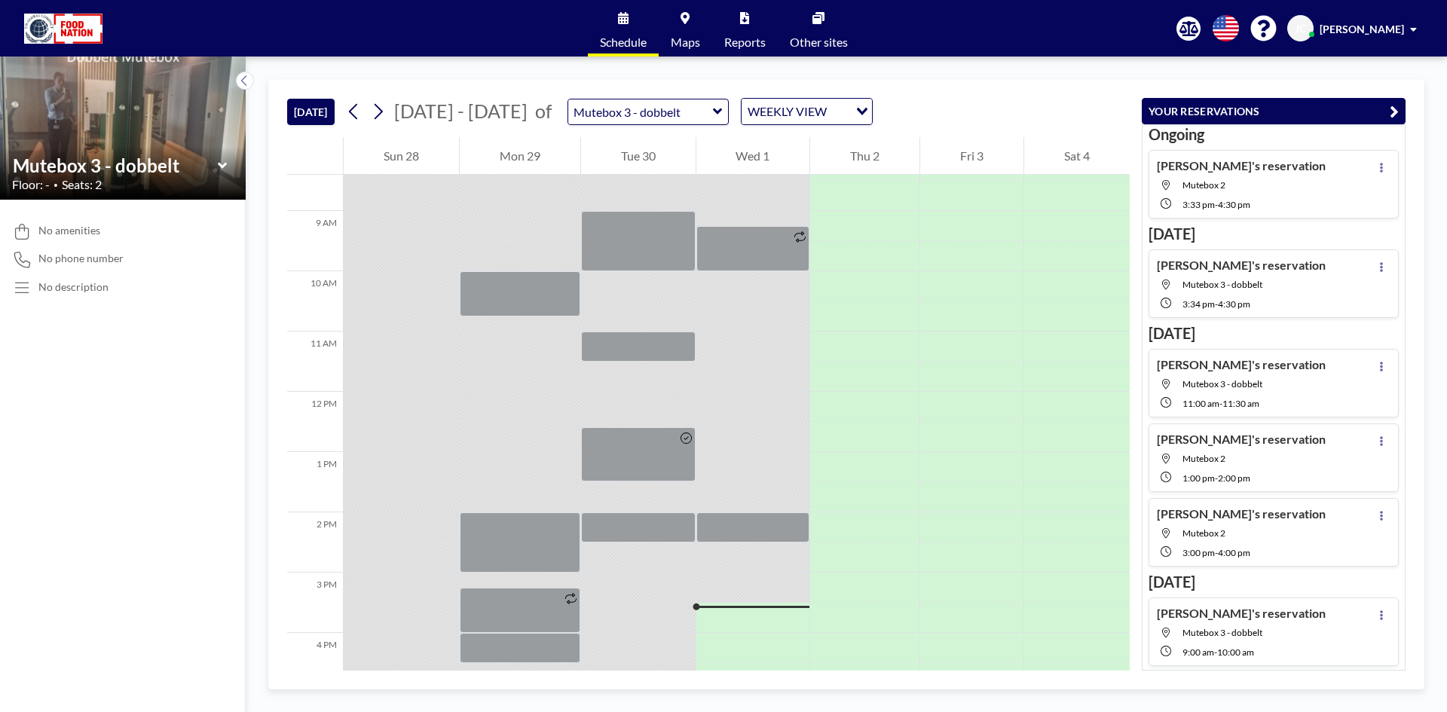
click at [224, 166] on icon at bounding box center [221, 165] width 9 height 6
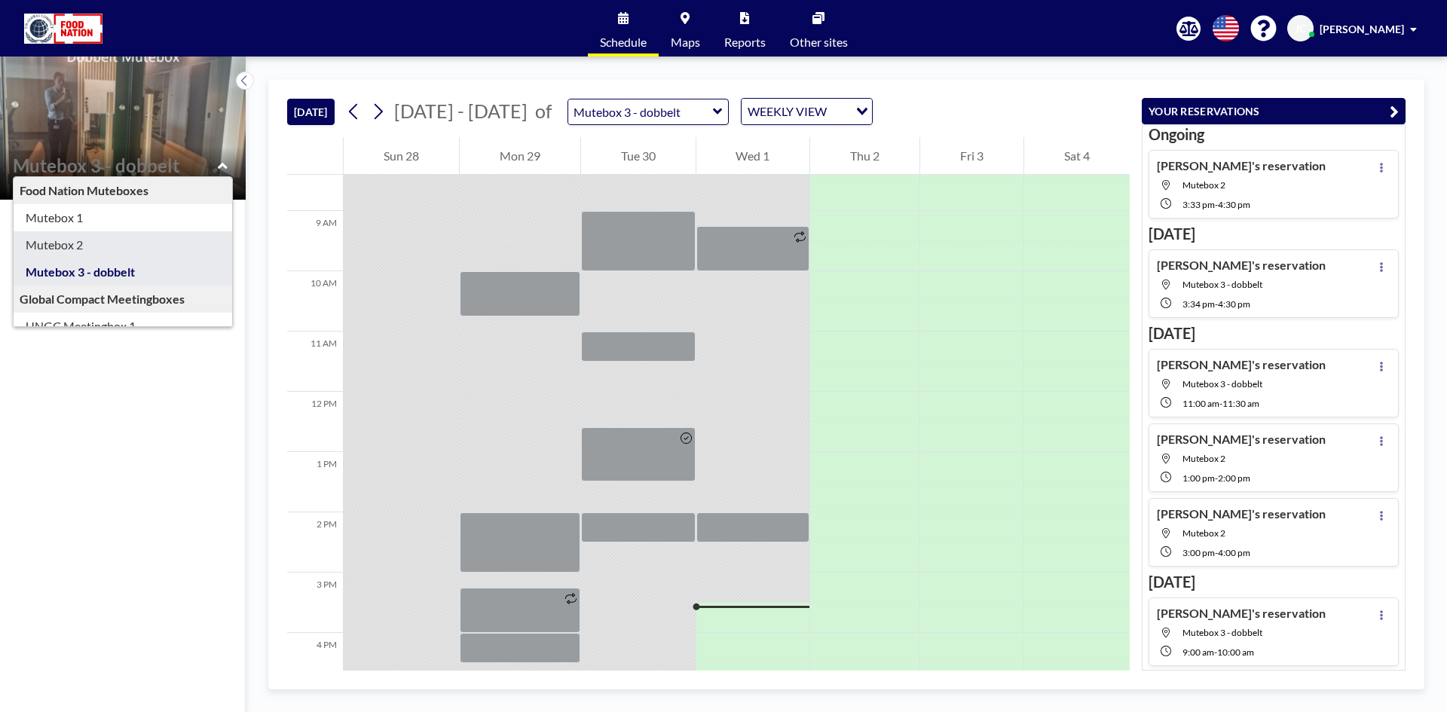
type input "Mutebox 2"
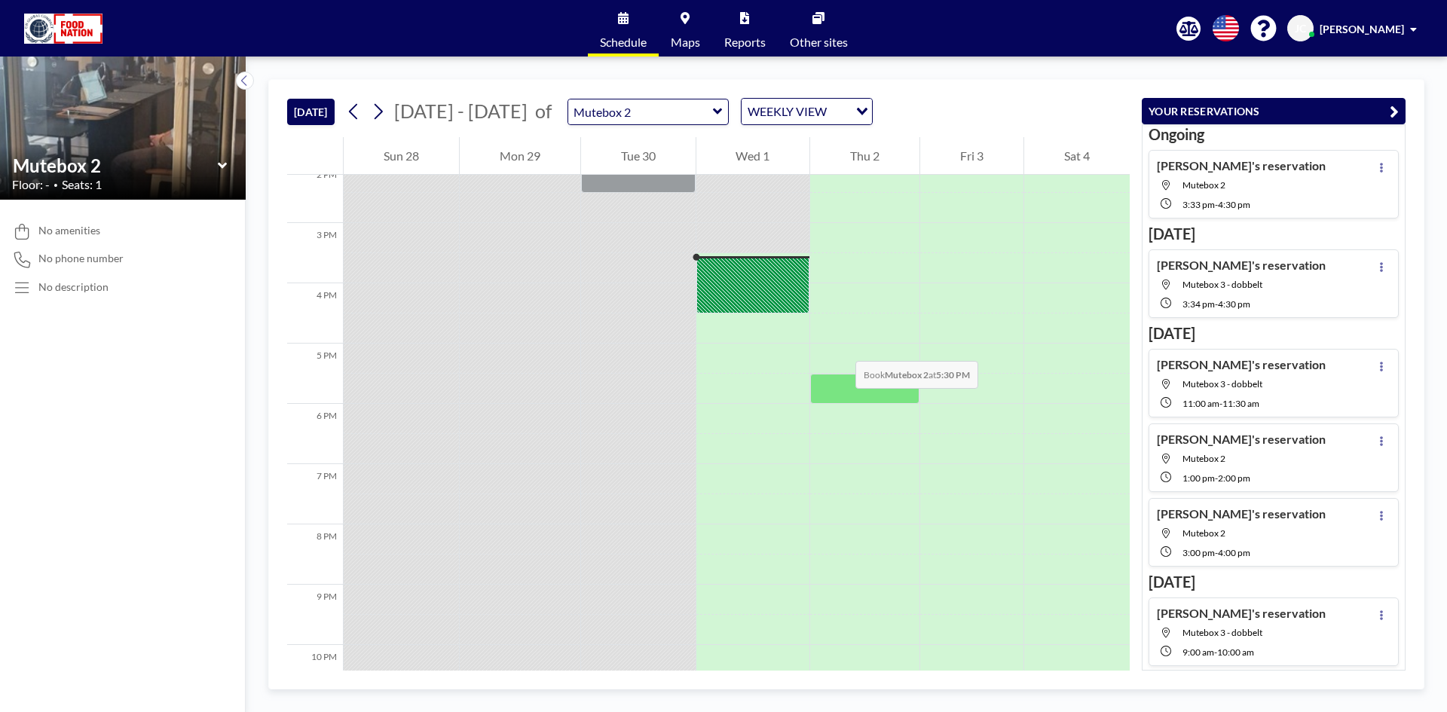
scroll to position [829, 0]
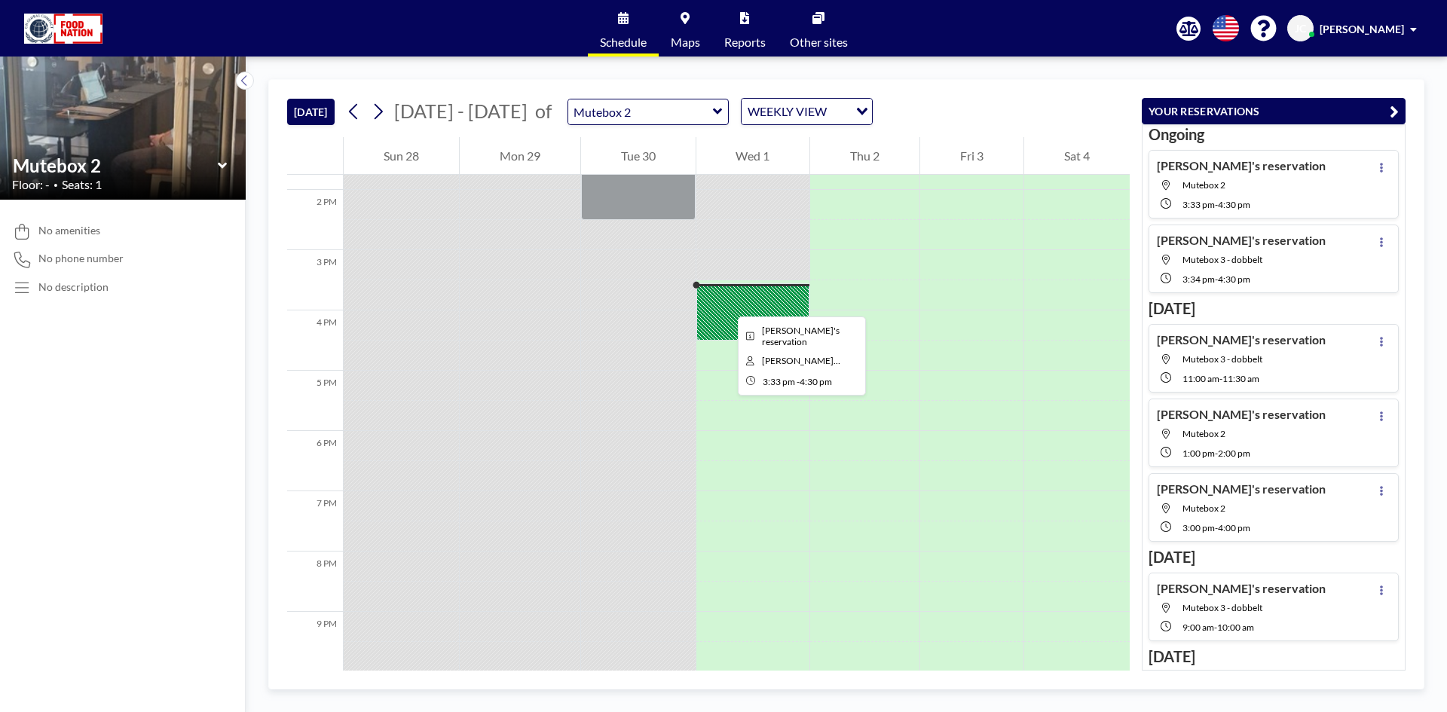
click at [725, 303] on div at bounding box center [754, 311] width 114 height 57
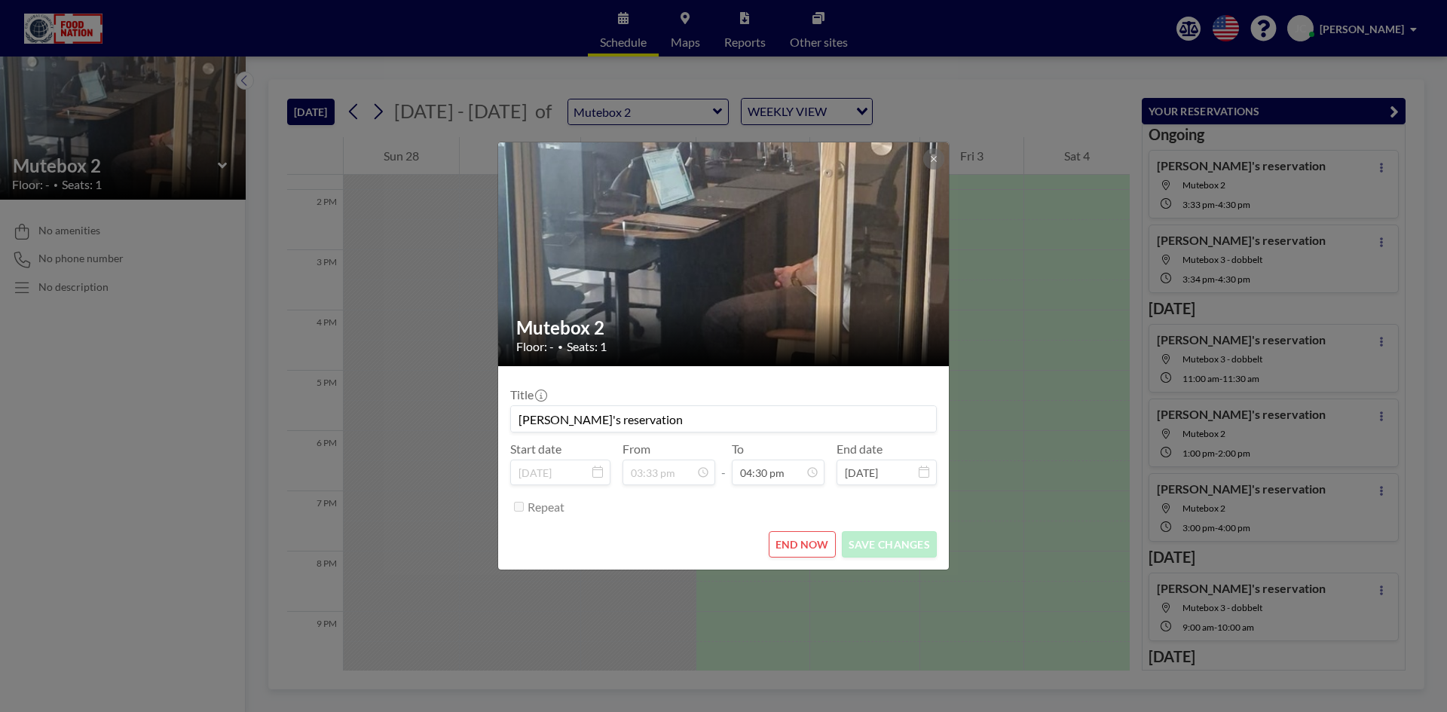
click at [811, 539] on button "END NOW" at bounding box center [802, 544] width 67 height 26
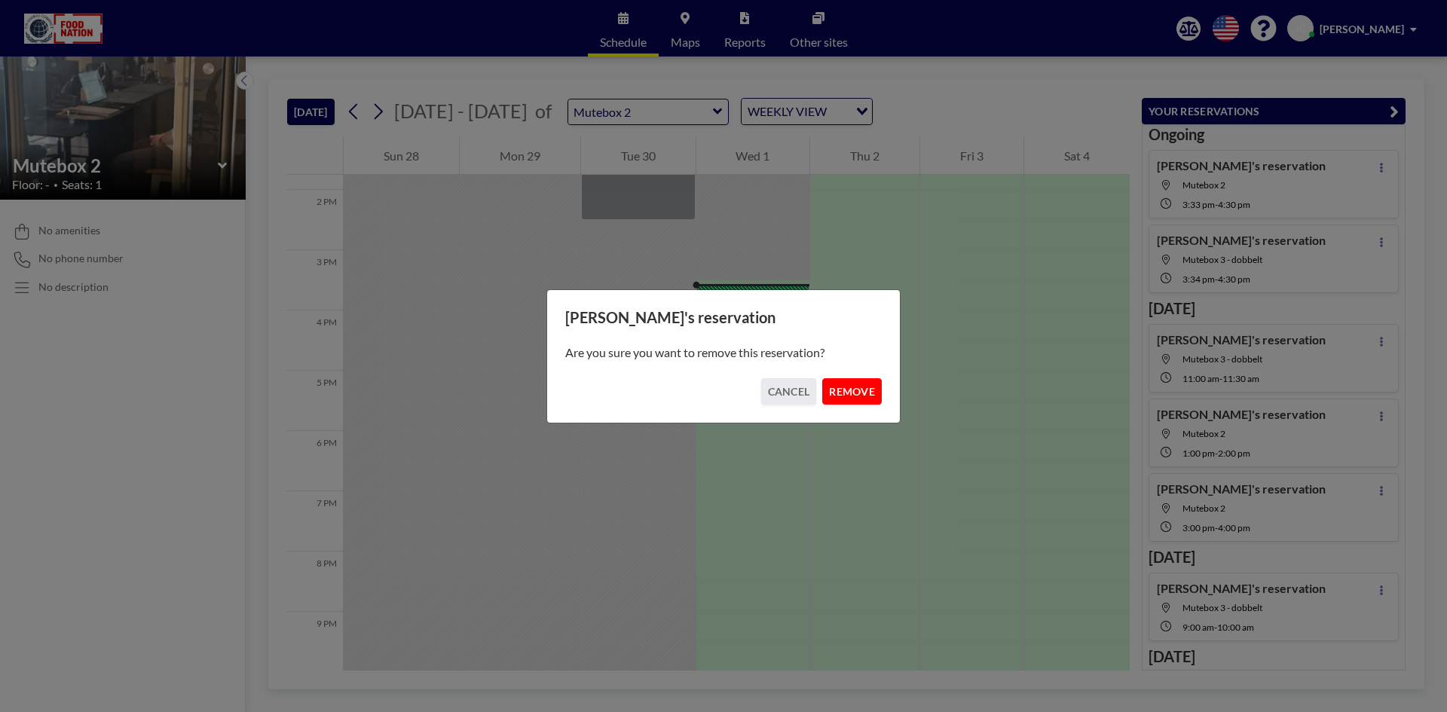
click at [868, 387] on button "REMOVE" at bounding box center [852, 391] width 60 height 26
